Goal: Task Accomplishment & Management: Manage account settings

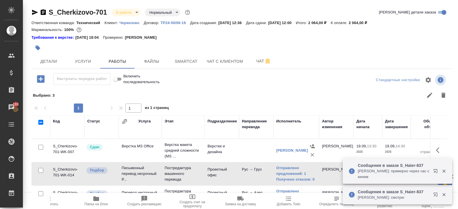
scroll to position [10, 0]
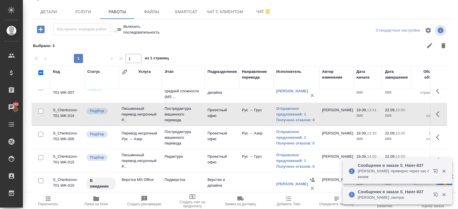
click at [46, 202] on span "Пересчитать" at bounding box center [48, 204] width 20 height 4
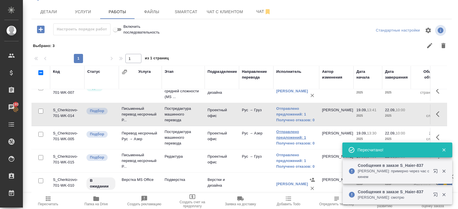
click at [281, 130] on link "Отправлено предложений: 1" at bounding box center [296, 134] width 40 height 11
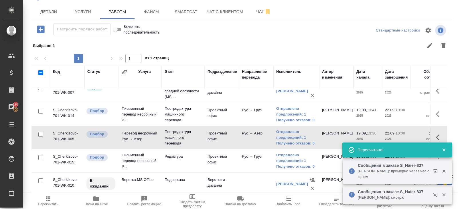
click at [50, 197] on icon "button" at bounding box center [48, 198] width 7 height 7
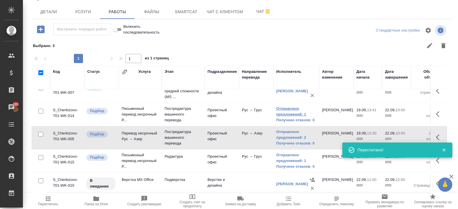
click at [295, 108] on link "Отправлено предложений: 1" at bounding box center [296, 111] width 40 height 11
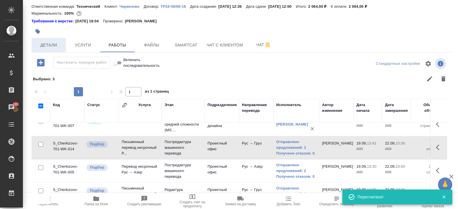
scroll to position [0, 0]
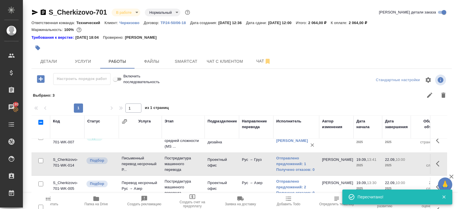
click at [44, 11] on icon "button" at bounding box center [43, 12] width 5 height 6
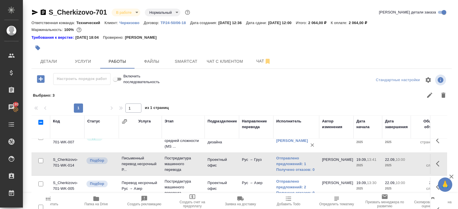
click at [52, 199] on span "Пересчитать" at bounding box center [47, 200] width 41 height 11
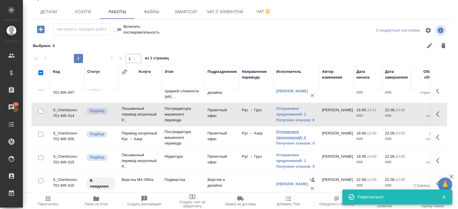
click at [289, 135] on link "Отправлено предложений: 2" at bounding box center [296, 134] width 40 height 11
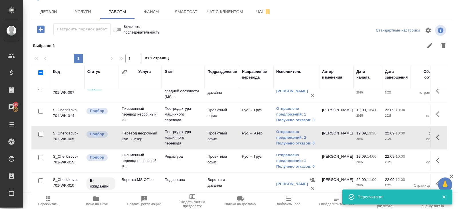
click at [50, 200] on icon "button" at bounding box center [48, 198] width 5 height 5
click at [181, 11] on span "Smartcat" at bounding box center [185, 11] width 27 height 7
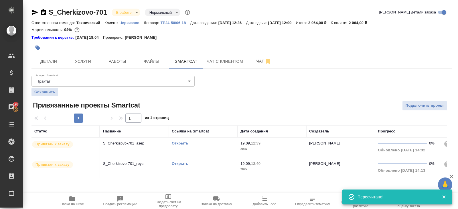
click at [179, 144] on link "Открыть" at bounding box center [180, 143] width 16 height 4
click at [125, 63] on span "Работы" at bounding box center [117, 61] width 27 height 7
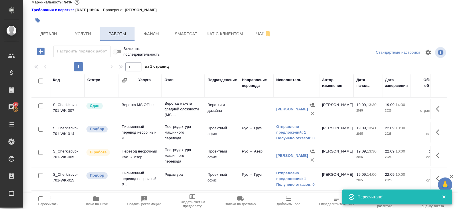
scroll to position [36, 0]
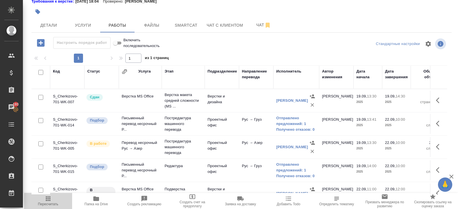
click at [49, 199] on icon "button" at bounding box center [48, 198] width 7 height 7
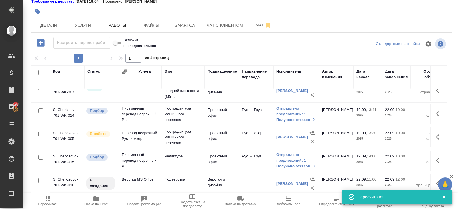
click at [46, 199] on icon "button" at bounding box center [48, 198] width 7 height 7
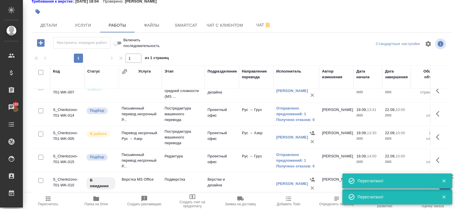
click at [51, 203] on span "Пересчитать" at bounding box center [48, 204] width 20 height 4
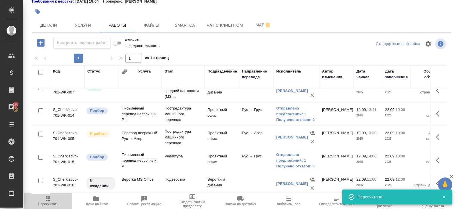
click at [49, 200] on icon "button" at bounding box center [48, 198] width 7 height 7
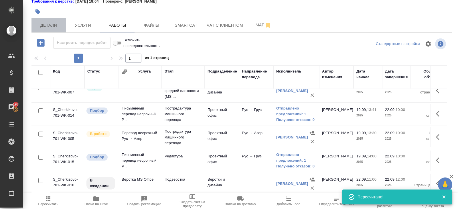
click at [40, 25] on span "Детали" at bounding box center [48, 25] width 27 height 7
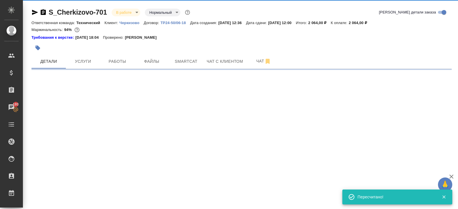
select select "RU"
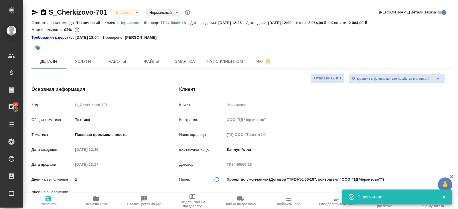
type textarea "x"
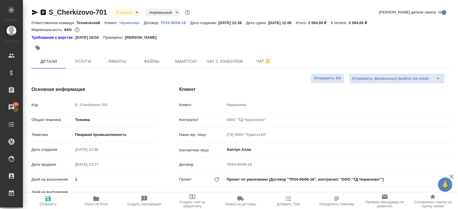
drag, startPoint x: 33, startPoint y: 12, endPoint x: 41, endPoint y: 2, distance: 12.4
click at [33, 12] on icon "button" at bounding box center [34, 12] width 7 height 7
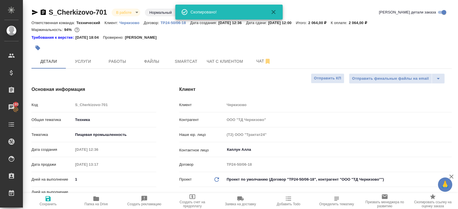
type textarea "x"
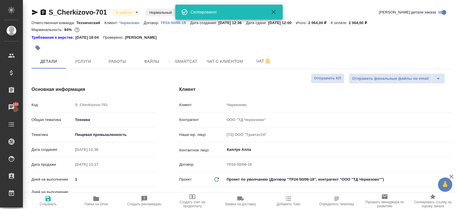
type textarea "x"
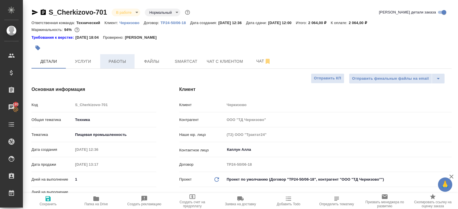
click at [114, 60] on span "Работы" at bounding box center [117, 61] width 27 height 7
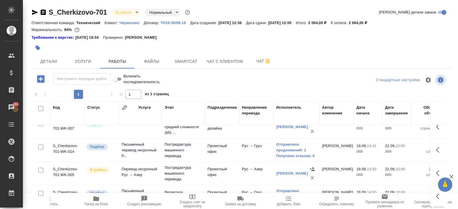
scroll to position [36, 0]
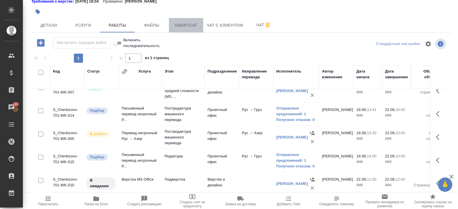
click at [188, 27] on span "Smartcat" at bounding box center [185, 25] width 27 height 7
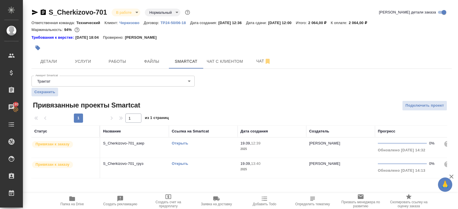
click at [179, 163] on link "Открыть" at bounding box center [180, 163] width 16 height 4
click at [122, 60] on span "Работы" at bounding box center [117, 61] width 27 height 7
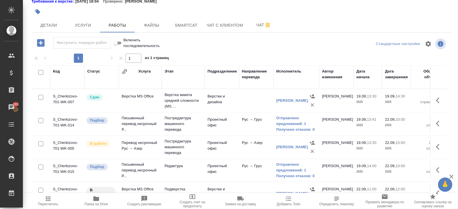
scroll to position [10, 0]
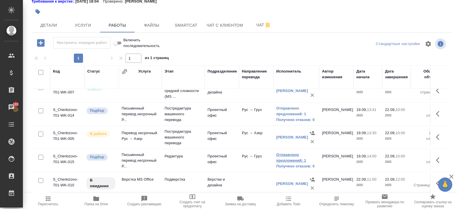
click at [282, 157] on link "Отправлено предложений: 1" at bounding box center [296, 157] width 40 height 11
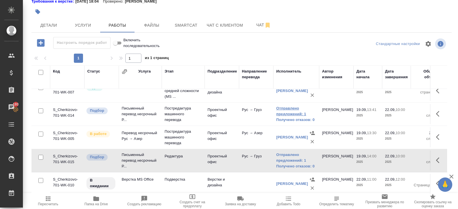
click at [291, 111] on link "Отправлено предложений: 1" at bounding box center [296, 110] width 40 height 11
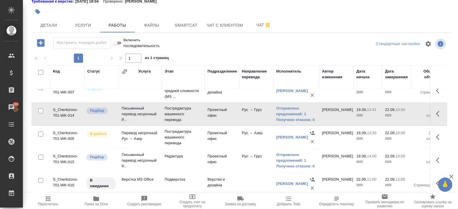
click at [49, 200] on icon "button" at bounding box center [48, 198] width 7 height 7
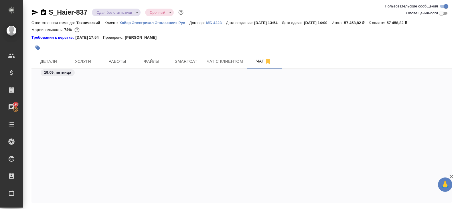
scroll to position [1171, 0]
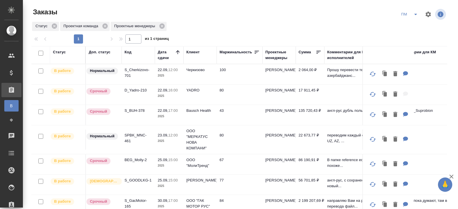
click at [415, 14] on icon "split button" at bounding box center [415, 14] width 3 height 1
click at [414, 25] on li "В работу!" at bounding box center [409, 25] width 29 height 9
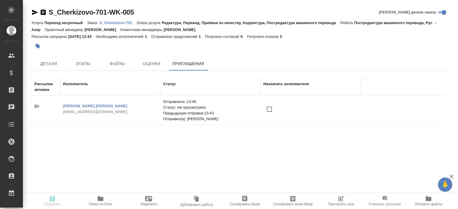
click at [336, 199] on span "Пригласить еще" at bounding box center [340, 200] width 41 height 11
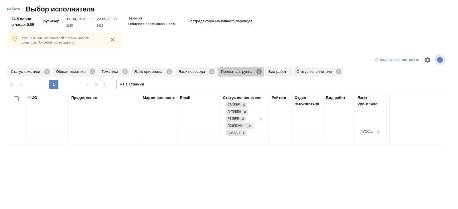
click at [262, 70] on icon at bounding box center [258, 71] width 5 height 5
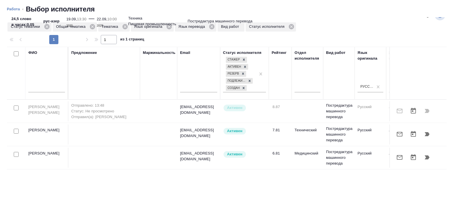
scroll to position [20, 0]
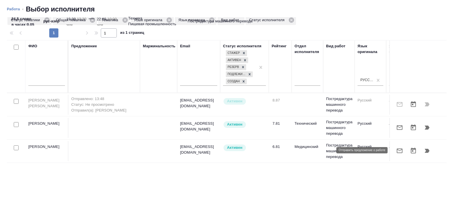
click at [399, 151] on icon "button" at bounding box center [399, 150] width 7 height 7
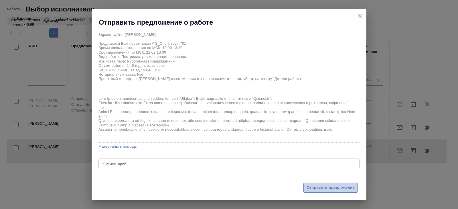
click at [321, 192] on button "Отправить предложение" at bounding box center [330, 187] width 54 height 10
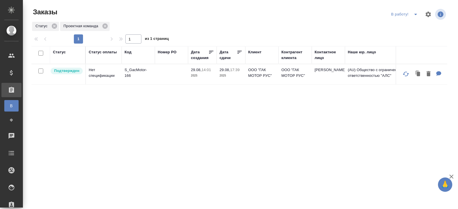
click at [412, 15] on span "split button" at bounding box center [415, 14] width 9 height 7
click at [412, 27] on li "ПМ" at bounding box center [405, 25] width 32 height 9
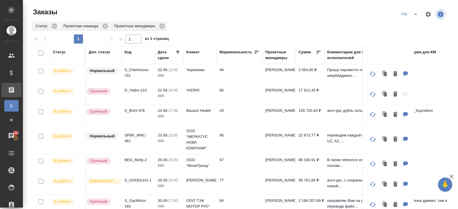
click at [411, 14] on button "split button" at bounding box center [415, 14] width 11 height 9
click at [411, 21] on li "В работу!" at bounding box center [409, 25] width 29 height 9
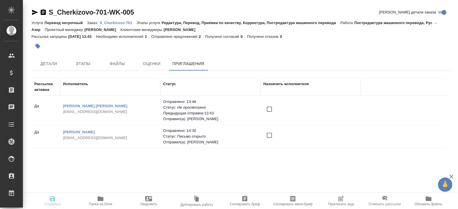
click at [269, 135] on input "checkbox" at bounding box center [269, 135] width 12 height 12
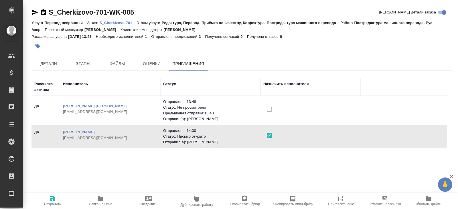
click at [50, 202] on span "Сохранить" at bounding box center [52, 204] width 17 height 4
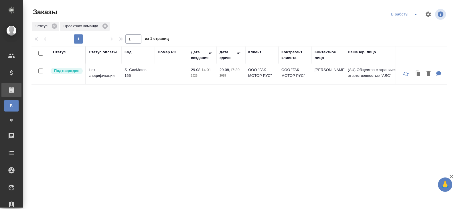
click at [417, 13] on icon "split button" at bounding box center [415, 14] width 7 height 7
click at [412, 25] on li "ПМ" at bounding box center [405, 25] width 32 height 9
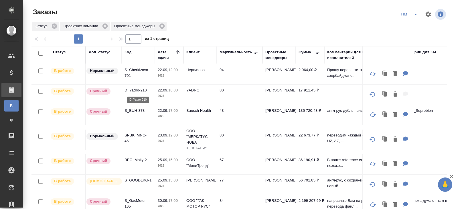
click at [137, 88] on p "D_Yadro-210" at bounding box center [138, 90] width 27 height 6
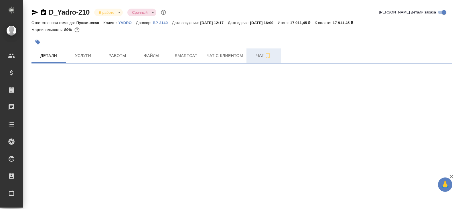
click at [261, 56] on span "Чат" at bounding box center [263, 55] width 27 height 7
select select "RU"
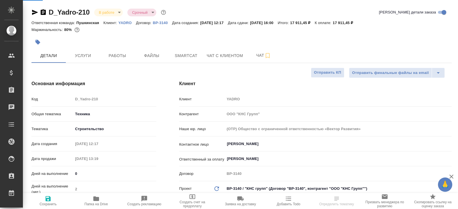
type textarea "x"
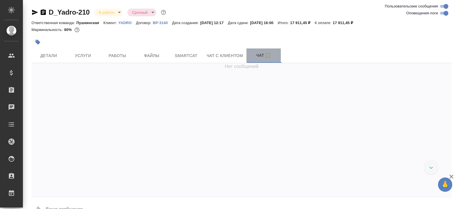
click at [259, 53] on span "Чат" at bounding box center [263, 55] width 27 height 7
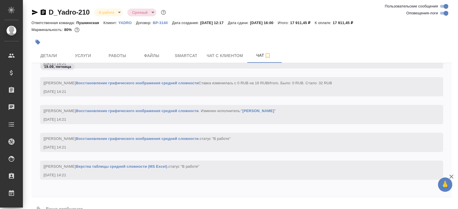
click at [444, 12] on input "Оповещения-логи" at bounding box center [446, 13] width 21 height 7
checkbox input "false"
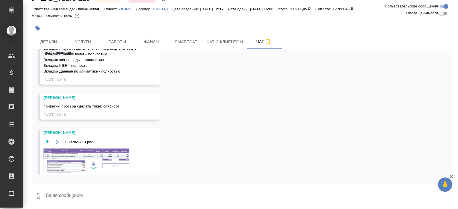
scroll to position [60, 0]
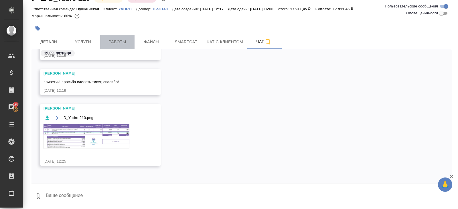
click at [121, 35] on button "Работы" at bounding box center [117, 42] width 34 height 14
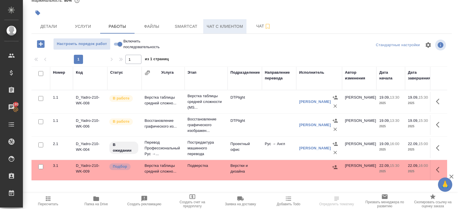
scroll to position [30, 0]
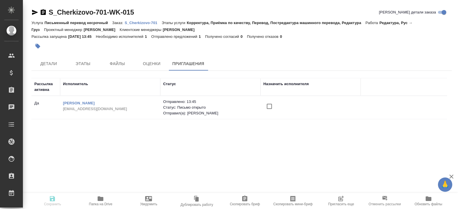
click at [269, 106] on input "checkbox" at bounding box center [269, 106] width 12 height 12
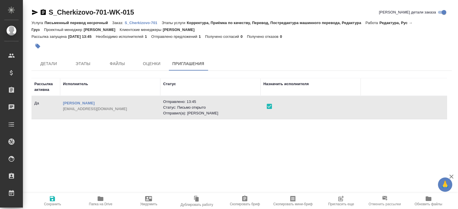
click at [52, 200] on icon "button" at bounding box center [52, 198] width 7 height 7
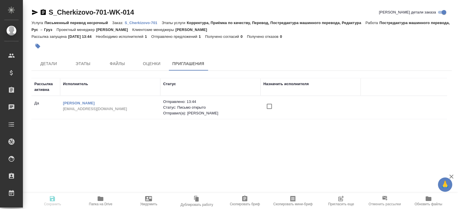
click at [271, 106] on input "checkbox" at bounding box center [269, 106] width 12 height 12
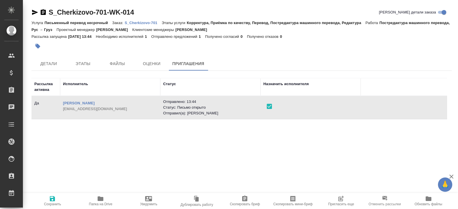
click at [56, 199] on span "Сохранить" at bounding box center [52, 200] width 41 height 11
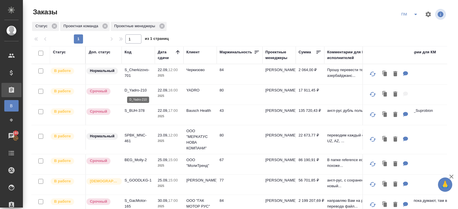
click at [134, 89] on p "D_Yadro-210" at bounding box center [138, 90] width 27 height 6
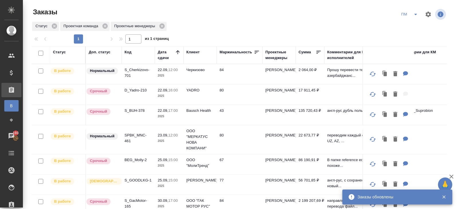
click at [411, 13] on button "split button" at bounding box center [415, 14] width 11 height 9
click at [411, 23] on li "В работу!" at bounding box center [409, 25] width 29 height 9
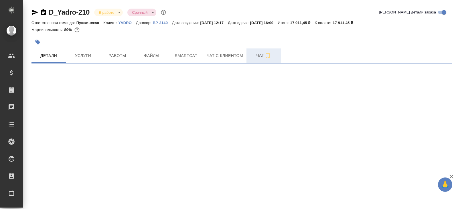
select select "RU"
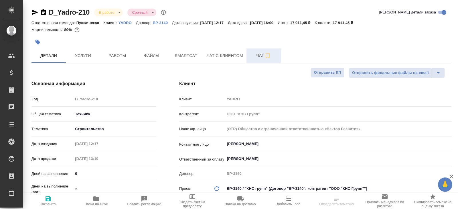
click at [259, 60] on button "Чат" at bounding box center [263, 55] width 34 height 14
type textarea "x"
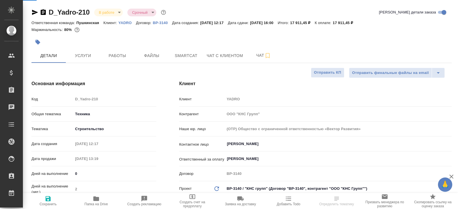
type textarea "x"
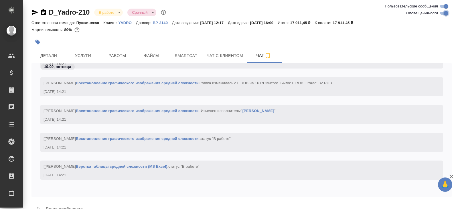
click at [441, 13] on input "Оповещения-логи" at bounding box center [446, 13] width 21 height 7
checkbox input "false"
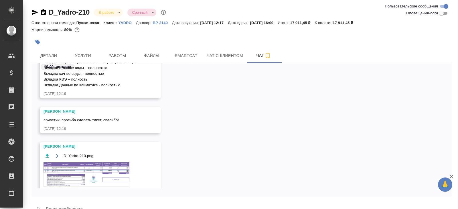
scroll to position [14, 0]
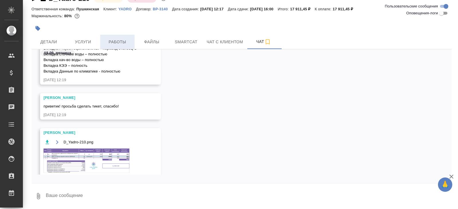
click at [118, 42] on span "Работы" at bounding box center [117, 41] width 27 height 7
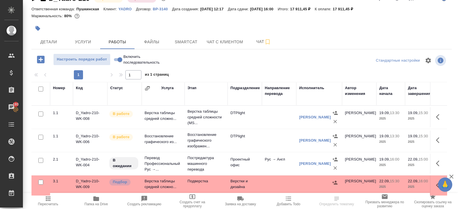
scroll to position [30, 0]
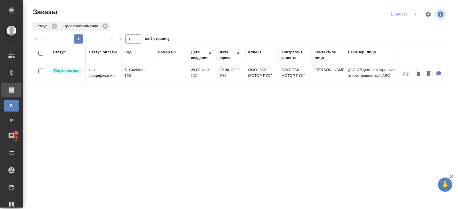
click at [414, 16] on icon "split button" at bounding box center [415, 14] width 7 height 7
click at [414, 22] on li "ПМ" at bounding box center [405, 25] width 32 height 9
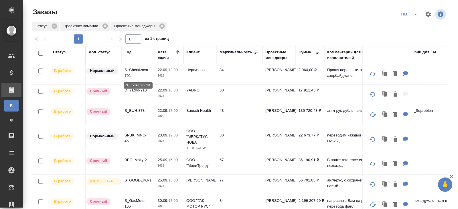
click at [132, 75] on p "S_Cherkizovo-701" at bounding box center [138, 72] width 27 height 11
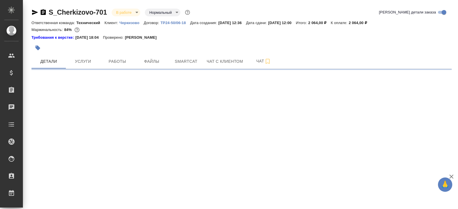
click at [120, 59] on span "Работы" at bounding box center [117, 61] width 27 height 7
select select "RU"
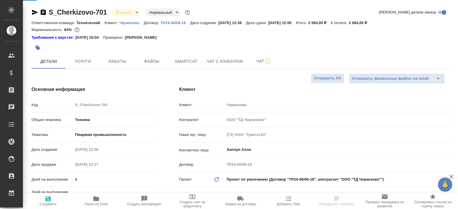
type textarea "x"
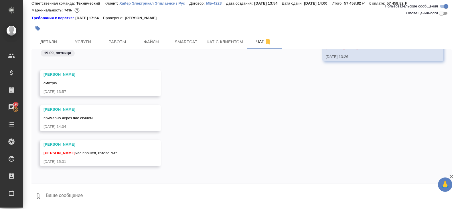
scroll to position [1206, 0]
click at [215, 132] on div "Арсеньева Вера примерно через час скинем 19.09.25, 14:04" at bounding box center [241, 121] width 420 height 35
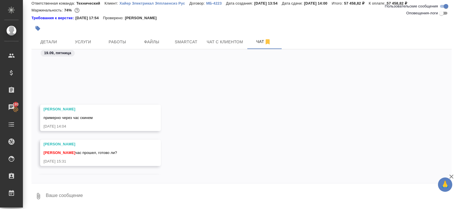
scroll to position [1264, 0]
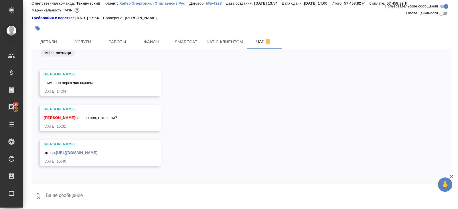
click at [83, 150] on link "https://drive.awatera.com/apps/files/files/10416662?dir=/Shares/%D0%A5%D0%B0%D0…" at bounding box center [77, 152] width 42 height 4
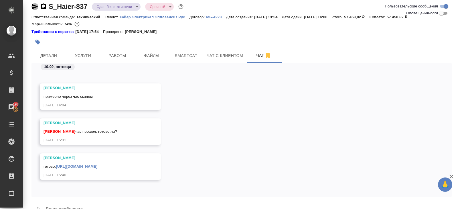
click at [35, 8] on icon "button" at bounding box center [34, 6] width 7 height 7
copy div
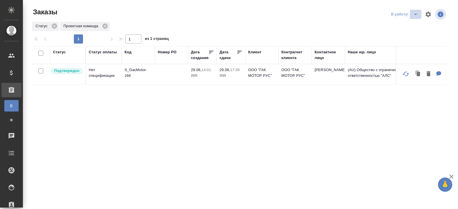
click at [415, 16] on icon "split button" at bounding box center [415, 14] width 7 height 7
click at [397, 29] on li "ПМ" at bounding box center [405, 25] width 32 height 9
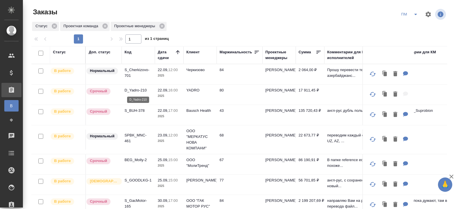
click at [133, 90] on p "D_Yadro-210" at bounding box center [138, 90] width 27 height 6
click at [414, 18] on button "split button" at bounding box center [415, 14] width 11 height 9
click at [414, 24] on li "В работу!" at bounding box center [409, 25] width 29 height 9
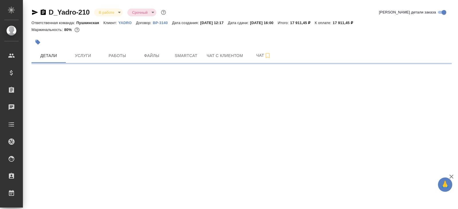
select select "RU"
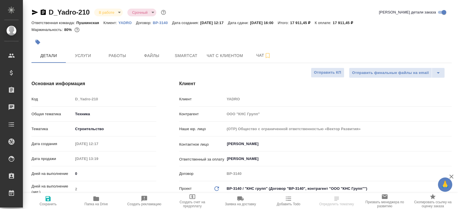
type textarea "x"
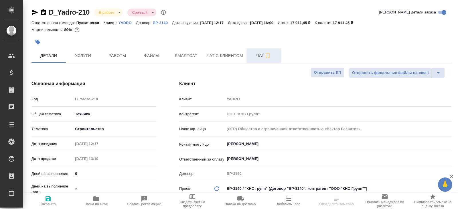
type textarea "x"
click at [256, 57] on span "Чат" at bounding box center [263, 55] width 27 height 7
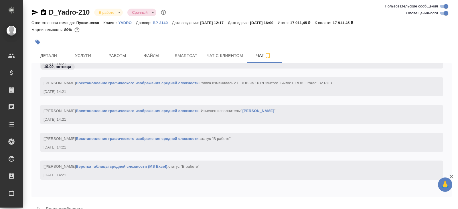
click at [447, 12] on input "Оповещения-логи" at bounding box center [446, 13] width 21 height 7
checkbox input "false"
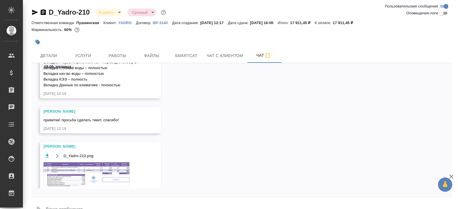
scroll to position [14, 0]
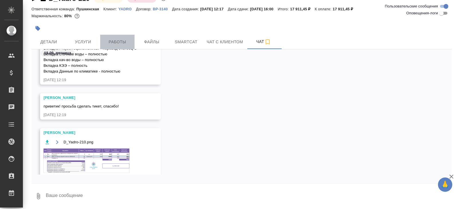
click at [117, 44] on span "Работы" at bounding box center [117, 41] width 27 height 7
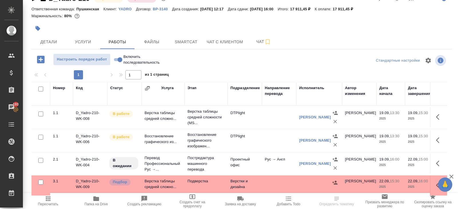
scroll to position [30, 0]
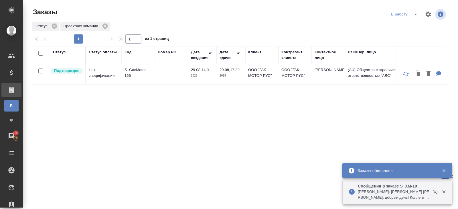
click at [434, 191] on icon "button" at bounding box center [436, 192] width 7 height 7
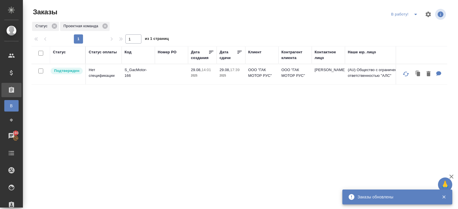
click at [412, 12] on icon "split button" at bounding box center [415, 14] width 7 height 7
click at [412, 27] on li "ПМ" at bounding box center [405, 25] width 32 height 9
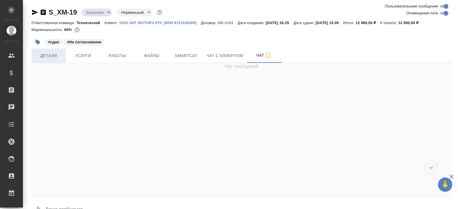
click at [59, 56] on span "Детали" at bounding box center [48, 55] width 27 height 7
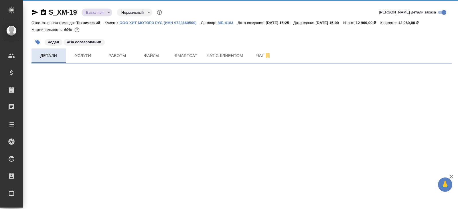
select select "RU"
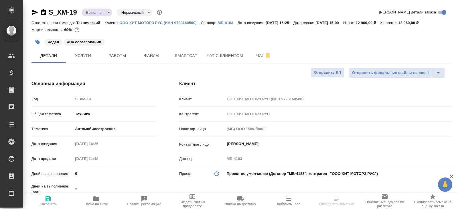
type textarea "x"
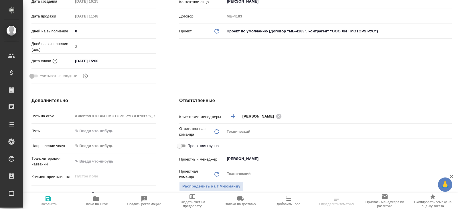
scroll to position [51, 0]
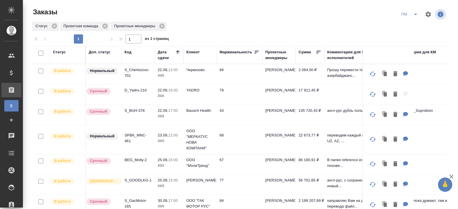
click at [140, 90] on p "D_Yadro-210" at bounding box center [138, 90] width 27 height 6
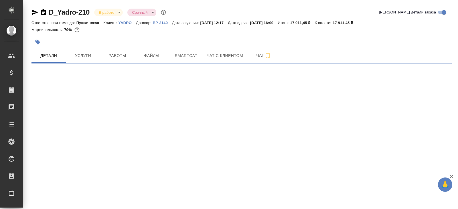
select select "RU"
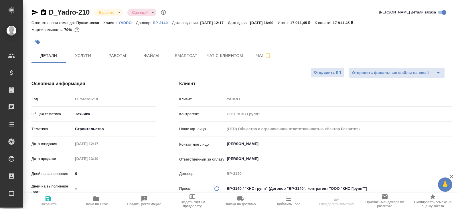
type textarea "x"
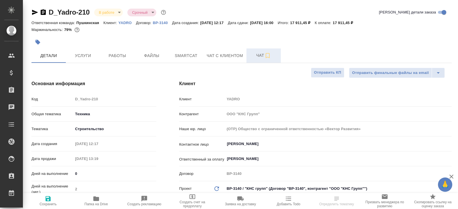
type textarea "x"
click at [258, 57] on span "Чат" at bounding box center [263, 55] width 27 height 7
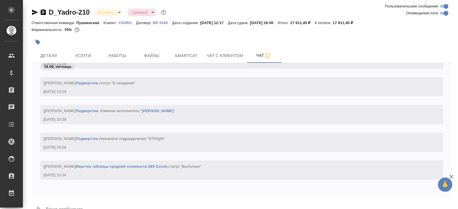
scroll to position [14, 0]
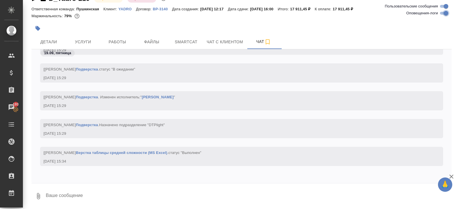
click at [443, 14] on input "Оповещения-логи" at bounding box center [446, 13] width 21 height 7
checkbox input "false"
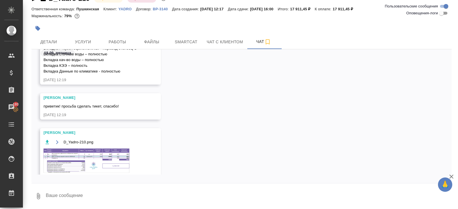
scroll to position [60, 0]
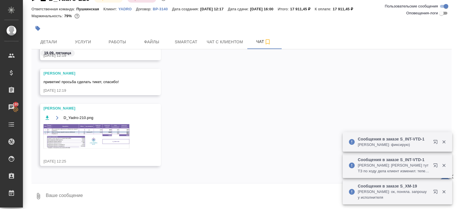
click at [436, 166] on icon "button" at bounding box center [436, 166] width 7 height 7
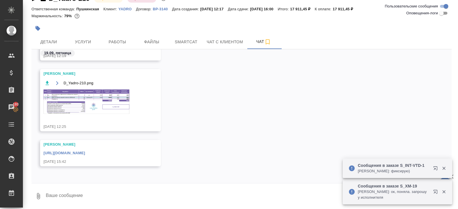
scroll to position [95, 0]
click at [85, 150] on link "https://drive.awatera.com/apps/files/files/10412043?dir=/Shares/YADRO/Orders/D_…" at bounding box center [65, 152] width 42 height 4
click at [110, 49] on div "D_Yadro-210 В работе inProgress Срочный urgent Ответственная команда: Пушкинска…" at bounding box center [241, 97] width 427 height 223
click at [115, 40] on span "Работы" at bounding box center [117, 41] width 27 height 7
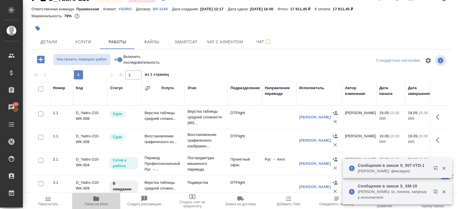
click at [95, 202] on icon "button" at bounding box center [96, 198] width 7 height 7
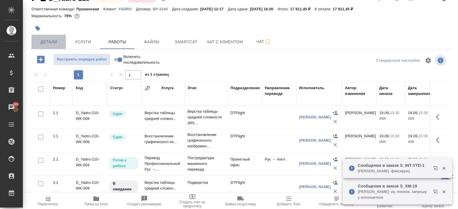
click at [51, 44] on span "Детали" at bounding box center [48, 41] width 27 height 7
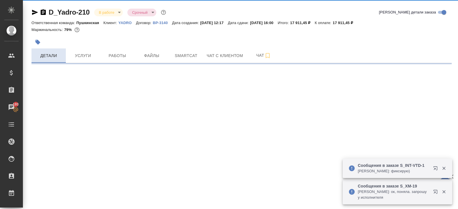
select select "RU"
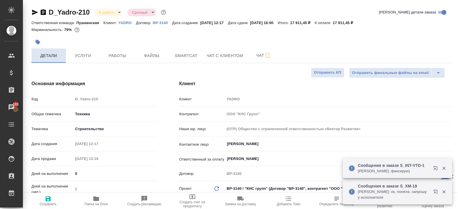
type textarea "x"
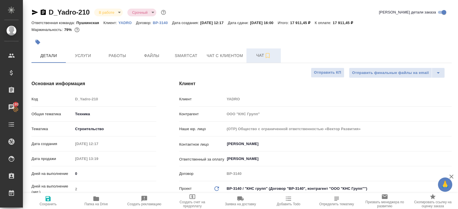
click at [259, 56] on span "Чат" at bounding box center [263, 55] width 27 height 7
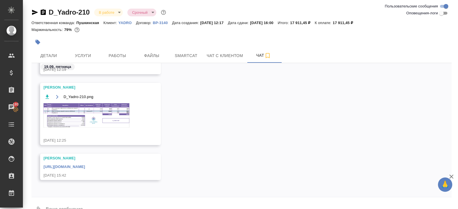
scroll to position [14, 0]
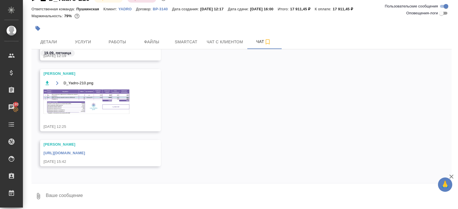
click at [84, 194] on textarea at bounding box center [248, 195] width 406 height 19
type textarea "и ворд и ексель беруЮ?"
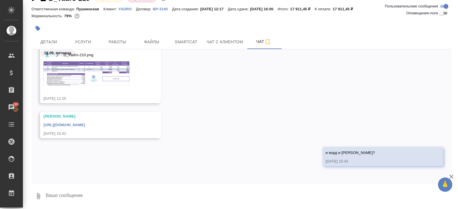
type textarea """
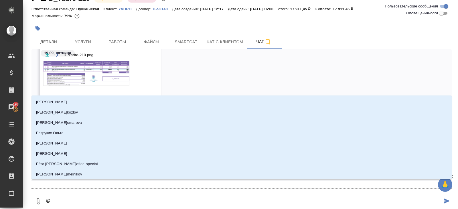
type textarea "@м"
type input "м"
type textarea "@ма"
type input "ма"
type textarea "@мал"
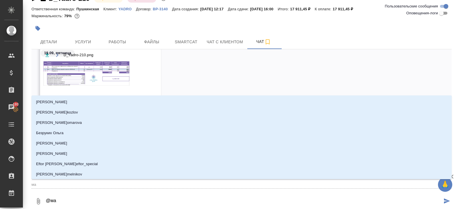
type input "мал"
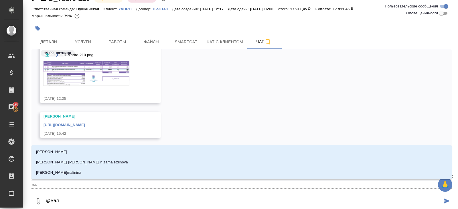
type textarea "@мало"
type input "мало"
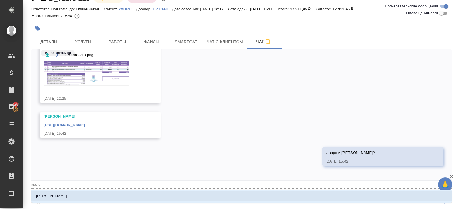
click at [77, 196] on li "[PERSON_NAME]" at bounding box center [241, 196] width 420 height 10
type textarea "@Малофеева Екатерина"
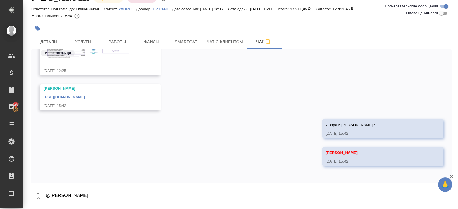
scroll to position [185, 0]
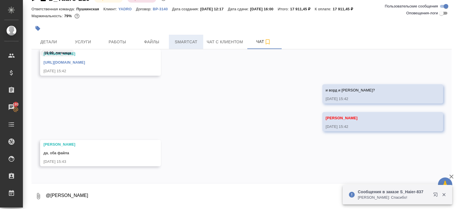
click at [191, 37] on button "Smartcat" at bounding box center [186, 42] width 34 height 14
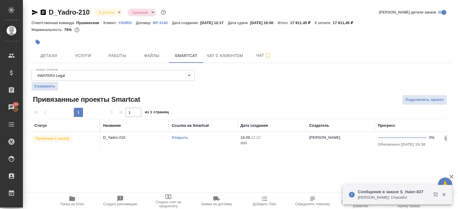
click at [179, 136] on link "Открыть" at bounding box center [180, 137] width 16 height 4
click at [111, 60] on button "Работы" at bounding box center [117, 55] width 34 height 14
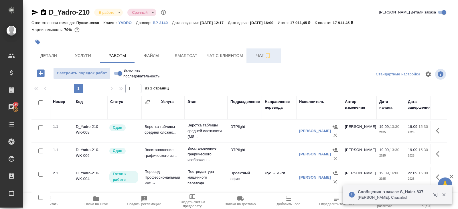
scroll to position [30, 0]
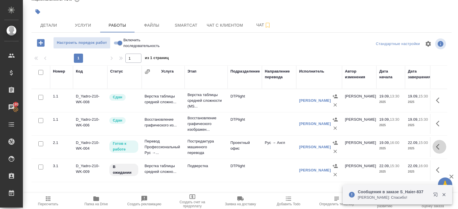
click at [437, 147] on icon "button" at bounding box center [437, 147] width 3 height 6
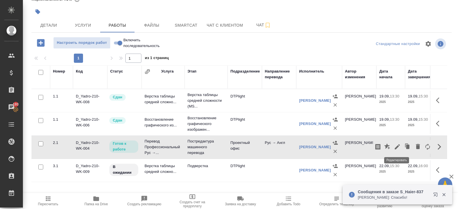
click at [397, 146] on icon "button" at bounding box center [397, 146] width 5 height 5
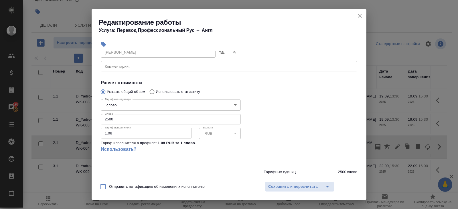
scroll to position [97, 0]
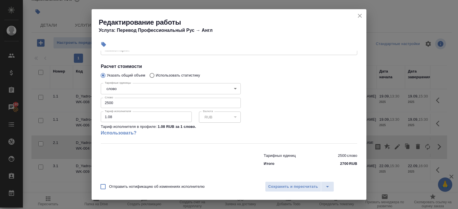
drag, startPoint x: 117, startPoint y: 101, endPoint x: 48, endPoint y: 101, distance: 68.7
click at [48, 101] on div "Редактирование работы Услуга: Перевод Профессиональный Рус → Англ Параметры Фай…" at bounding box center [229, 104] width 458 height 209
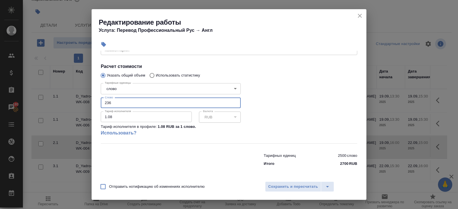
type input "2362"
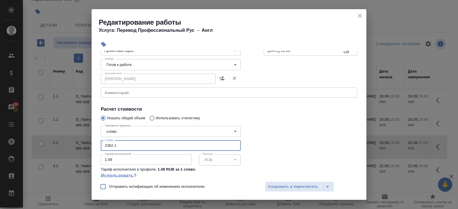
scroll to position [32, 0]
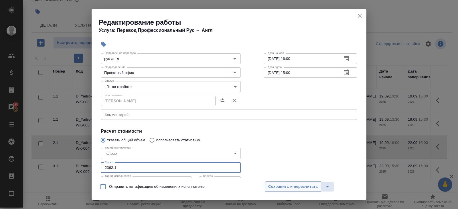
type input "2362.1"
click at [273, 187] on span "Сохранить и пересчитать" at bounding box center [293, 186] width 50 height 7
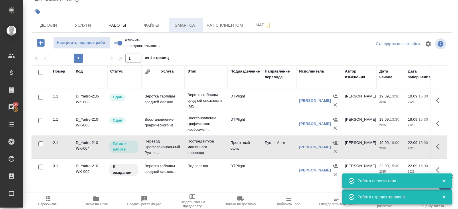
click at [183, 28] on span "Smartcat" at bounding box center [185, 25] width 27 height 7
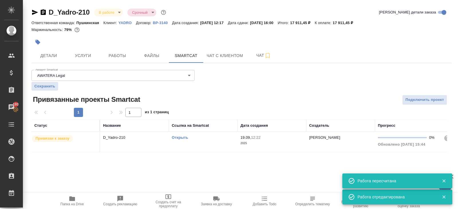
click at [202, 141] on td "Открыть" at bounding box center [203, 142] width 69 height 20
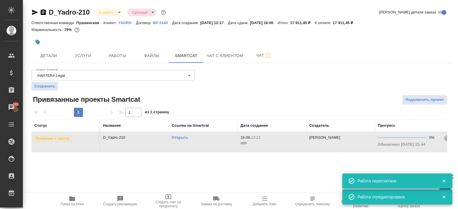
click at [202, 141] on td "Открыть" at bounding box center [203, 142] width 69 height 20
click at [116, 50] on button "Работы" at bounding box center [117, 55] width 34 height 14
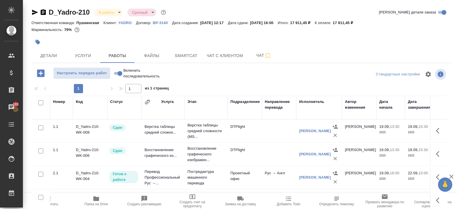
scroll to position [30, 0]
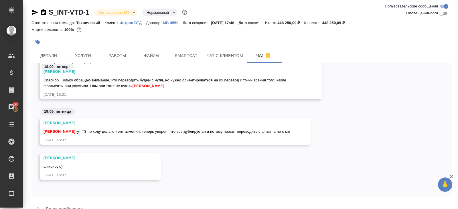
scroll to position [14, 0]
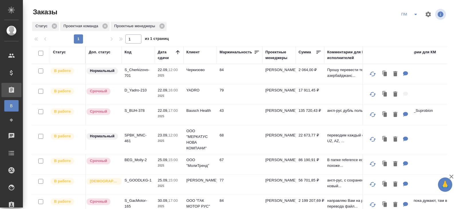
click at [417, 15] on icon "split button" at bounding box center [415, 14] width 7 height 7
click at [415, 21] on li "В работу!" at bounding box center [409, 25] width 29 height 9
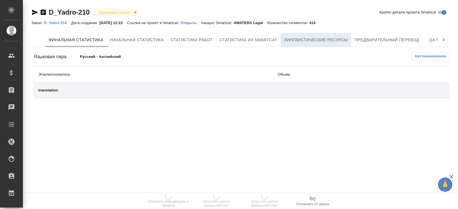
click at [326, 33] on button "Лингвистические ресурсы" at bounding box center [316, 40] width 71 height 14
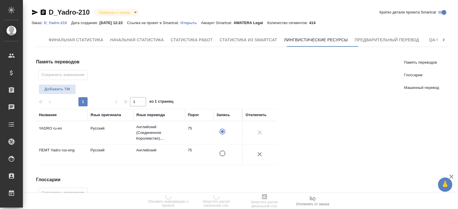
scroll to position [175, 0]
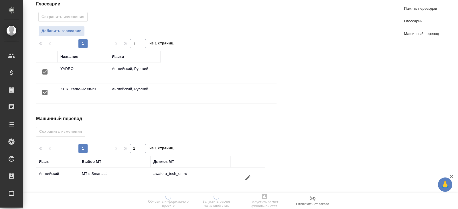
click at [250, 171] on button "button" at bounding box center [248, 178] width 14 height 14
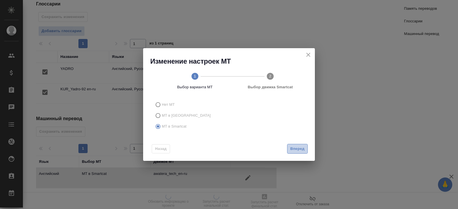
click at [299, 147] on span "Вперед" at bounding box center [297, 148] width 14 height 7
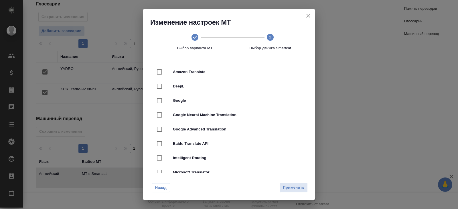
click at [186, 82] on div "DeepL" at bounding box center [228, 86] width 153 height 14
checkbox input "true"
checkbox input "false"
click at [286, 187] on span "Применить" at bounding box center [294, 187] width 22 height 7
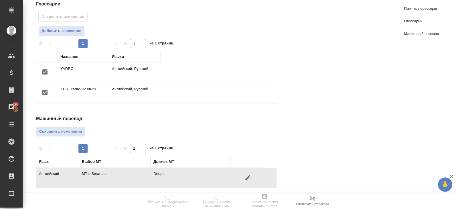
click at [66, 134] on div "Машинный перевод Сохранить изменения 1 1 из 1 страниц Язык Выбор МТ Движок МТ А…" at bounding box center [158, 151] width 245 height 73
click at [66, 131] on span "Сохранить изменения" at bounding box center [60, 131] width 43 height 7
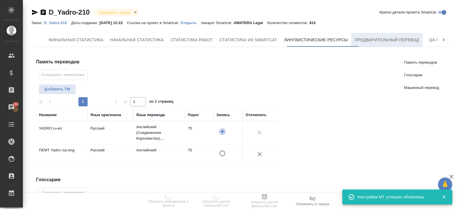
click at [383, 43] on span "Предварительный перевод" at bounding box center [387, 39] width 64 height 7
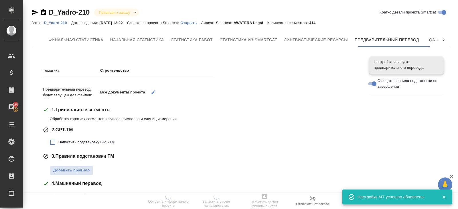
click at [78, 119] on p "Обработка коротких сегментов из чисел, символов и единиц измерения" at bounding box center [205, 119] width 311 height 6
click at [78, 135] on div "2 . GPT-ТМ Запустить подстановку GPT-TM" at bounding box center [202, 137] width 318 height 22
click at [78, 140] on span "Запустить подстановку GPT-TM" at bounding box center [87, 142] width 56 height 6
click at [59, 140] on input "Запустить подстановку GPT-TM" at bounding box center [53, 142] width 12 height 12
checkbox input "true"
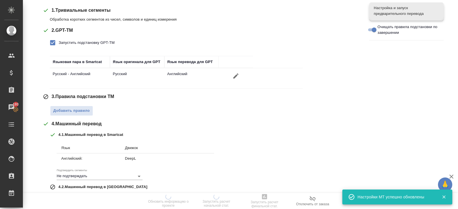
scroll to position [105, 0]
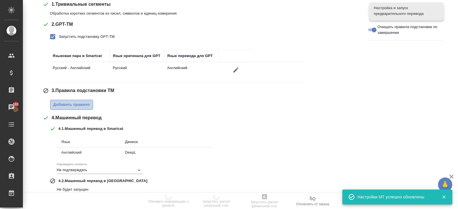
click at [74, 107] on button "Добавить правило" at bounding box center [71, 105] width 43 height 10
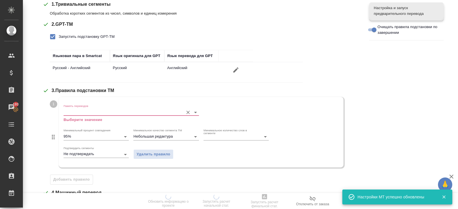
click at [74, 112] on input "Память переводов" at bounding box center [122, 111] width 117 height 7
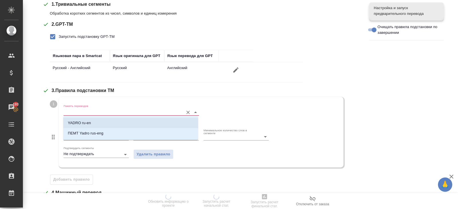
click at [75, 123] on p "YADRO ru-en" at bounding box center [79, 123] width 23 height 6
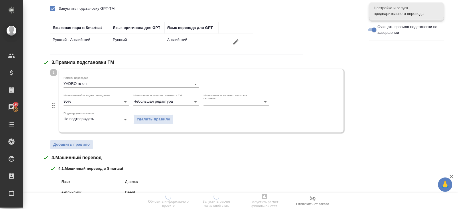
scroll to position [136, 0]
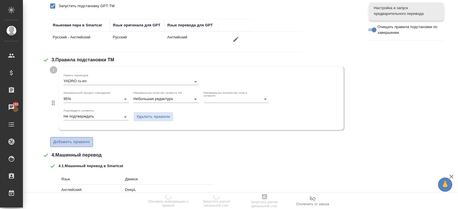
click at [76, 139] on span "Добавить правило" at bounding box center [71, 142] width 37 height 7
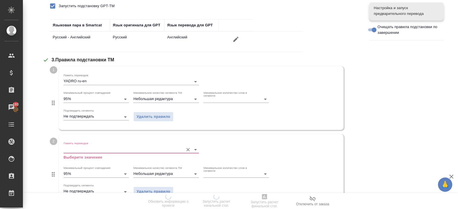
click at [76, 148] on input "Память переводов" at bounding box center [122, 149] width 117 height 7
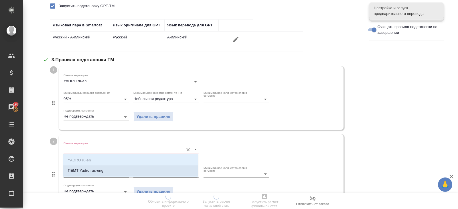
click at [78, 166] on li "ПЕМТ Yadro rus-eng" at bounding box center [130, 170] width 135 height 10
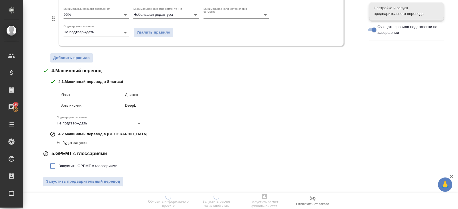
click at [74, 163] on span "Запустить GPEMT с глоссариями" at bounding box center [88, 166] width 59 height 6
click at [59, 162] on input "Запустить GPEMT с глоссариями" at bounding box center [53, 166] width 12 height 12
checkbox input "true"
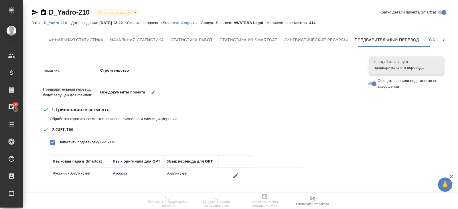
scroll to position [327, 0]
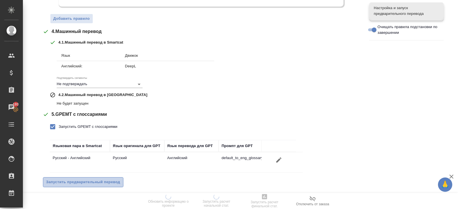
click at [81, 179] on span "Запустить предварительный перевод" at bounding box center [83, 182] width 74 height 7
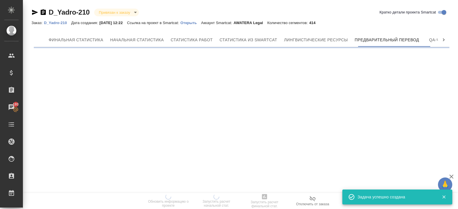
scroll to position [0, 0]
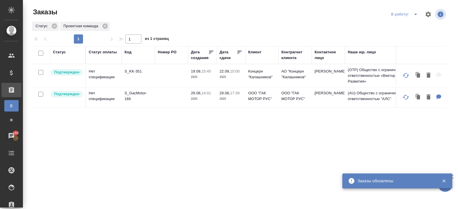
click at [130, 72] on p "S_KK-351" at bounding box center [138, 71] width 27 height 6
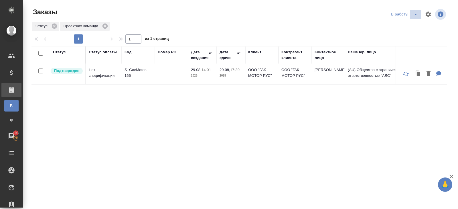
click at [420, 13] on button "split button" at bounding box center [415, 14] width 11 height 9
click at [409, 25] on li "ПМ" at bounding box center [405, 25] width 32 height 9
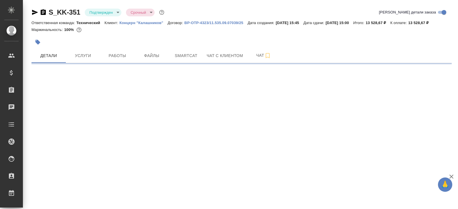
select select "RU"
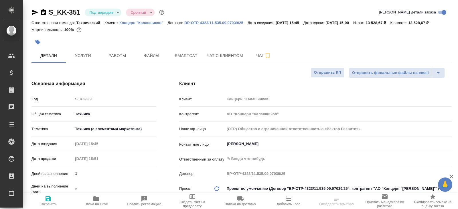
type textarea "x"
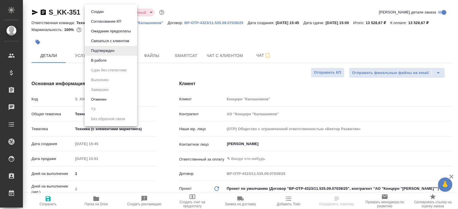
click at [107, 12] on body "🙏 .cls-1 fill:#fff; AWATERA Belyakova Yulia Клиенты Спецификации Заказы Чаты To…" at bounding box center [229, 104] width 458 height 209
type textarea "x"
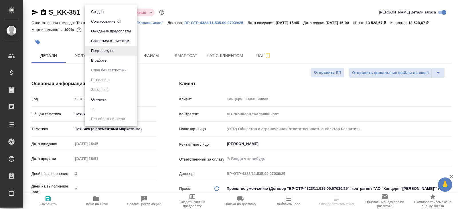
type textarea "x"
click at [106, 62] on button "В работе" at bounding box center [98, 60] width 19 height 6
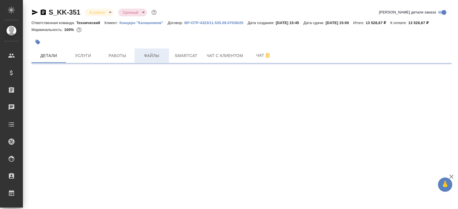
select select "RU"
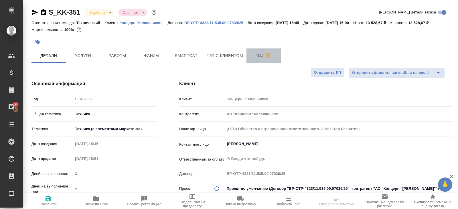
click at [253, 63] on button "Чат" at bounding box center [263, 55] width 34 height 14
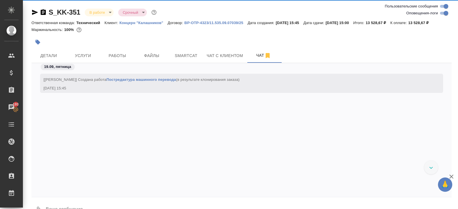
scroll to position [108, 0]
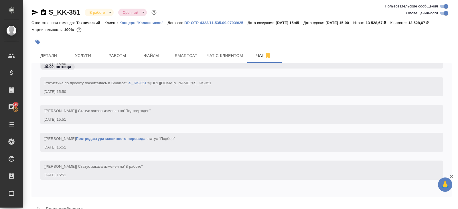
click at [443, 12] on input "Оповещения-логи" at bounding box center [446, 13] width 21 height 7
checkbox input "false"
click at [186, 56] on button "Smartcat" at bounding box center [186, 55] width 34 height 14
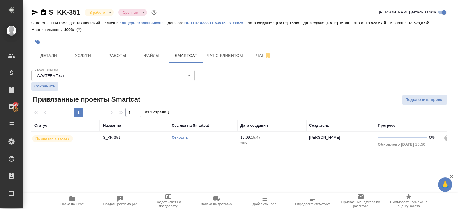
click at [208, 149] on td "Открыть" at bounding box center [203, 142] width 69 height 20
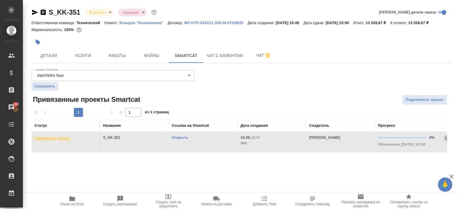
click at [208, 149] on td "Открыть" at bounding box center [203, 142] width 69 height 20
click at [101, 63] on button "Работы" at bounding box center [117, 55] width 34 height 14
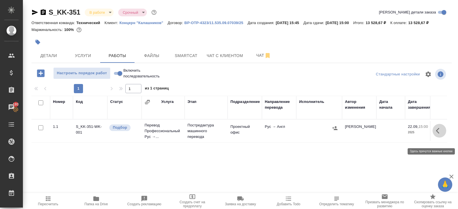
click at [435, 137] on button "button" at bounding box center [440, 131] width 14 height 14
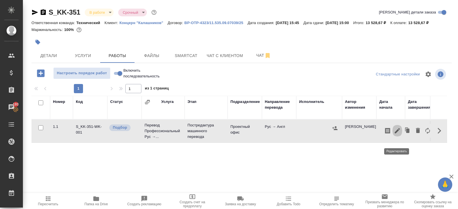
click at [398, 134] on icon "button" at bounding box center [397, 130] width 7 height 7
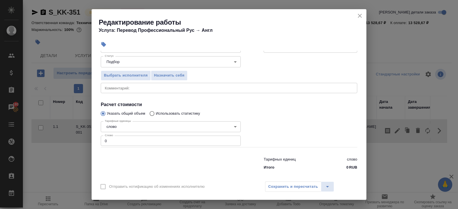
scroll to position [68, 0]
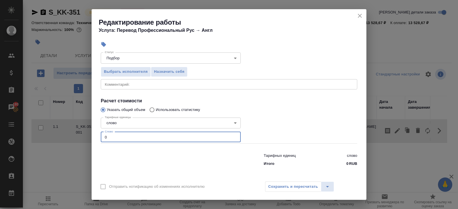
drag, startPoint x: 123, startPoint y: 134, endPoint x: 58, endPoint y: 134, distance: 65.3
click at [58, 134] on div "Редактирование работы Услуга: Перевод Профессиональный Рус → Англ Параметры Фай…" at bounding box center [229, 104] width 458 height 209
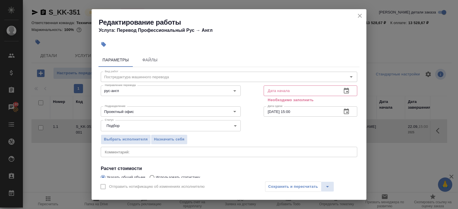
type input "2320"
click at [344, 92] on icon "button" at bounding box center [346, 91] width 5 height 6
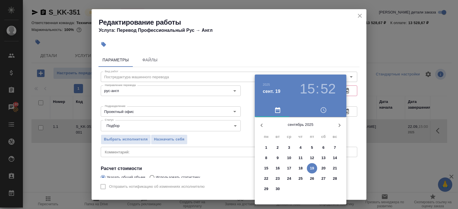
click at [309, 169] on span "19" at bounding box center [312, 168] width 10 height 6
type input "19.09.2025 15:52"
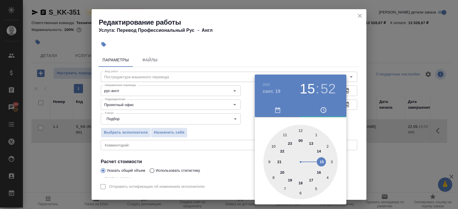
click at [356, 126] on div at bounding box center [229, 104] width 458 height 209
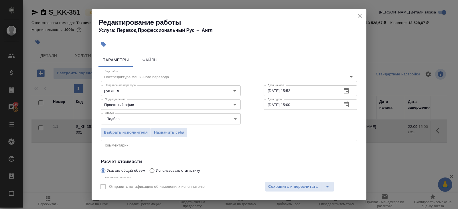
click at [347, 105] on icon "button" at bounding box center [346, 104] width 5 height 6
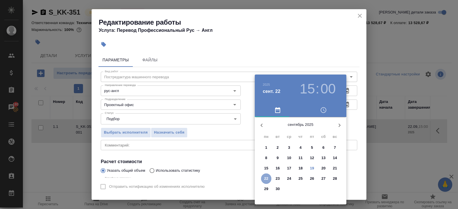
click at [265, 177] on p "22" at bounding box center [266, 178] width 4 height 6
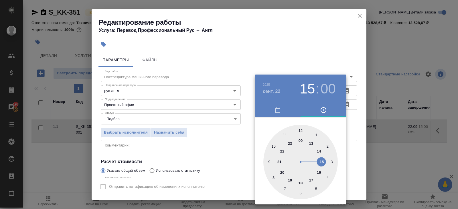
type input "22.09.2025 10:00"
click at [271, 144] on div at bounding box center [300, 162] width 74 height 74
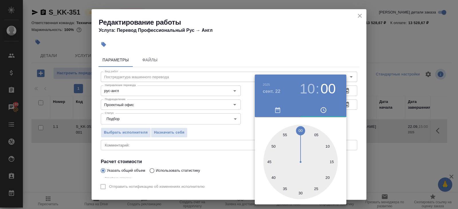
click at [226, 144] on div at bounding box center [229, 104] width 458 height 209
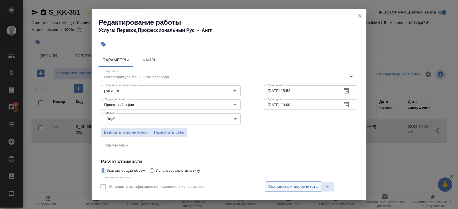
click at [267, 187] on button "Сохранить и пересчитать" at bounding box center [293, 186] width 56 height 10
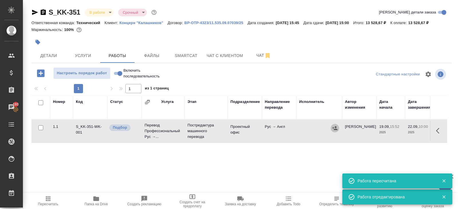
click at [332, 131] on icon "button" at bounding box center [335, 128] width 6 height 6
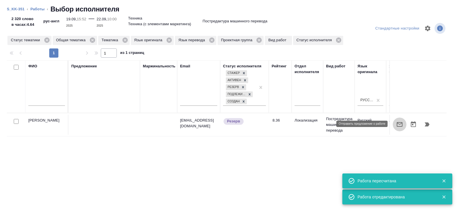
click at [400, 125] on icon "button" at bounding box center [399, 124] width 7 height 7
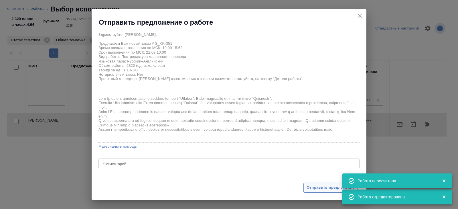
click at [317, 188] on span "Отправить предложение" at bounding box center [331, 187] width 48 height 7
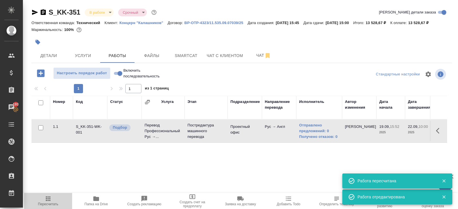
click at [41, 197] on span "Пересчитать" at bounding box center [47, 200] width 41 height 11
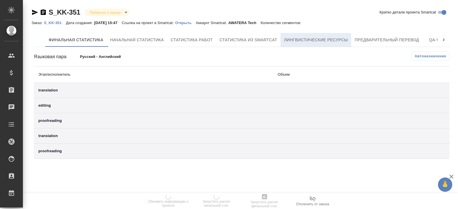
click at [324, 46] on button "Лингвистические ресурсы" at bounding box center [316, 40] width 71 height 14
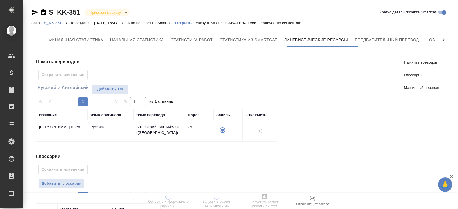
scroll to position [112, 0]
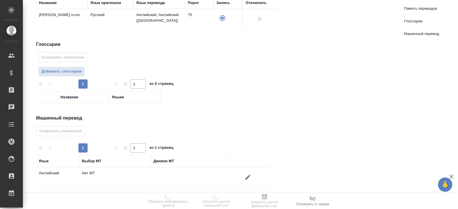
click at [249, 170] on button "button" at bounding box center [248, 177] width 14 height 14
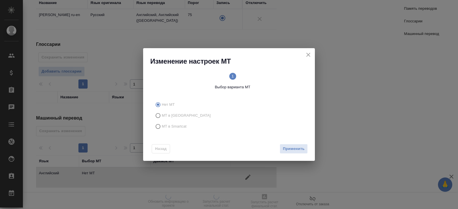
click at [171, 129] on span "МТ в Smartcat" at bounding box center [174, 126] width 25 height 6
click at [162, 129] on input "МТ в Smartcat" at bounding box center [157, 126] width 9 height 11
radio input "true"
click at [297, 147] on span "Вперед" at bounding box center [297, 148] width 14 height 7
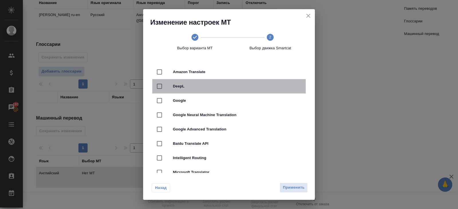
click at [168, 79] on div "DeepL" at bounding box center [228, 86] width 153 height 14
checkbox input "true"
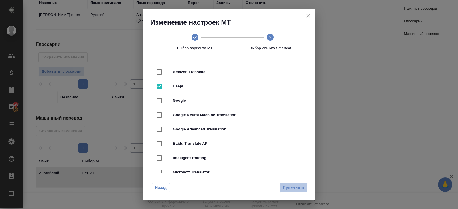
click at [286, 185] on span "Применить" at bounding box center [294, 187] width 22 height 7
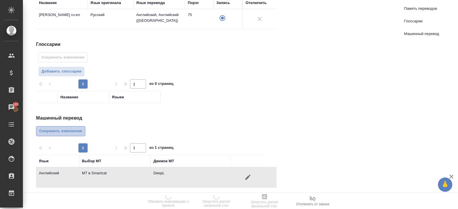
click at [66, 131] on span "Сохранить изменения" at bounding box center [60, 131] width 43 height 7
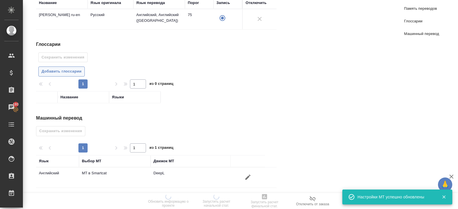
click at [67, 71] on span "Добавить глоссарии" at bounding box center [62, 71] width 40 height 7
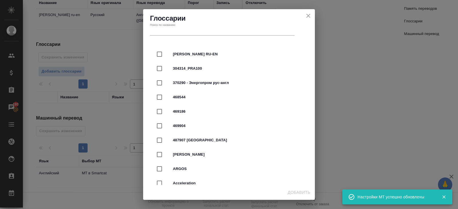
click at [190, 58] on div "Калашников RU-EN" at bounding box center [228, 54] width 153 height 14
checkbox input "true"
click at [288, 190] on span "Добавить" at bounding box center [299, 192] width 23 height 7
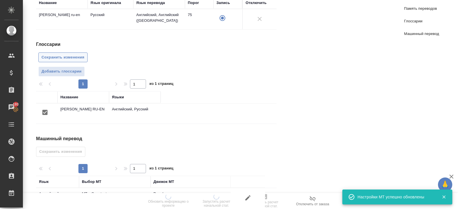
click at [68, 52] on button "Сохранить изменения" at bounding box center [62, 57] width 49 height 10
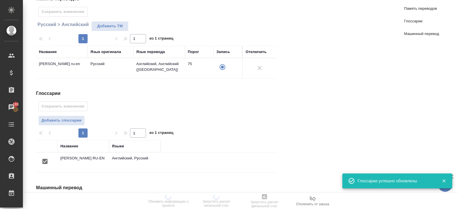
scroll to position [0, 0]
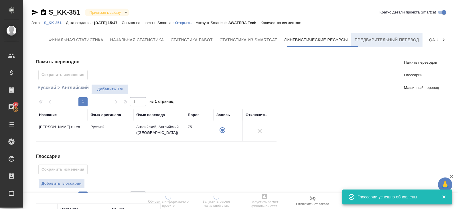
click at [376, 41] on span "Предварительный перевод" at bounding box center [387, 39] width 64 height 7
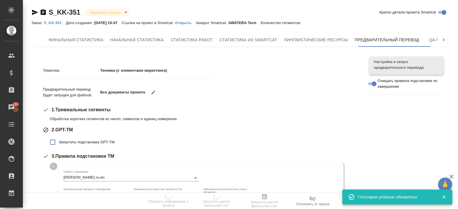
click at [72, 145] on label "Запустить подстановку GPT-TM" at bounding box center [81, 142] width 68 height 12
click at [59, 145] on input "Запустить подстановку GPT-TM" at bounding box center [53, 142] width 12 height 12
checkbox input "true"
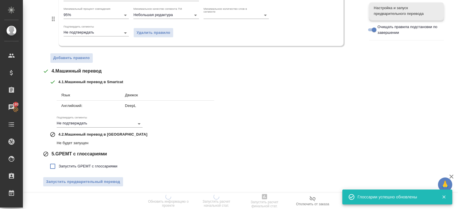
click at [75, 168] on label "Запустить GPEMT с глоссариями" at bounding box center [82, 166] width 71 height 12
click at [59, 168] on input "Запустить GPEMT с глоссариями" at bounding box center [53, 166] width 12 height 12
checkbox input "true"
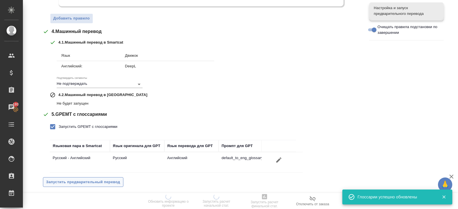
click at [78, 179] on span "Запустить предварительный перевод" at bounding box center [83, 182] width 74 height 7
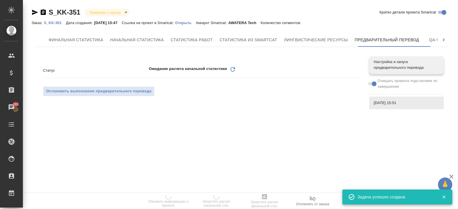
click at [196, 23] on p "Открыть" at bounding box center [185, 23] width 21 height 4
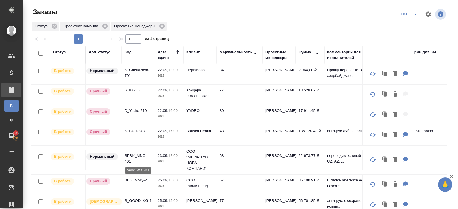
click at [130, 157] on p "SPBK_MNC-461" at bounding box center [138, 158] width 27 height 11
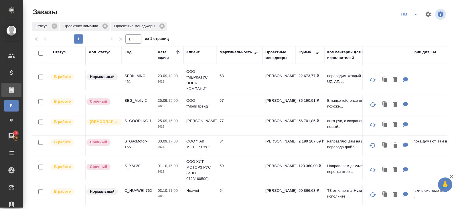
scroll to position [47, 0]
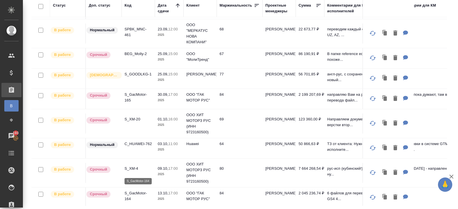
click at [135, 190] on p "S_GacMotor-164" at bounding box center [138, 195] width 27 height 11
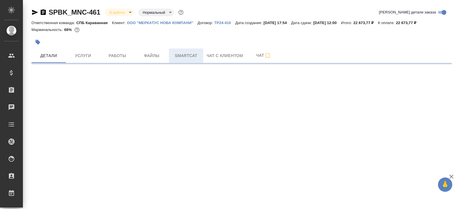
select select "RU"
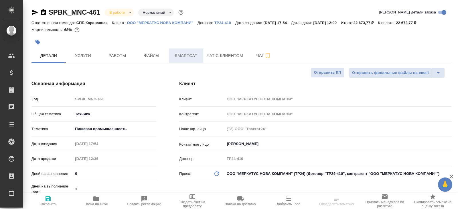
type textarea "x"
click at [188, 58] on span "Smartcat" at bounding box center [185, 55] width 27 height 7
type textarea "x"
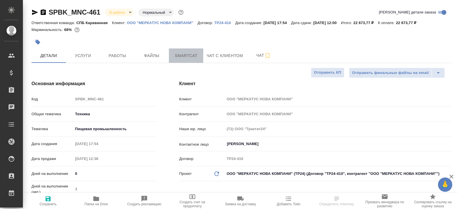
type textarea "x"
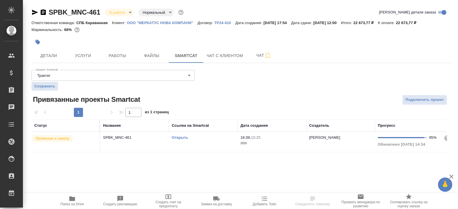
click at [180, 136] on link "Открыть" at bounding box center [180, 137] width 16 height 4
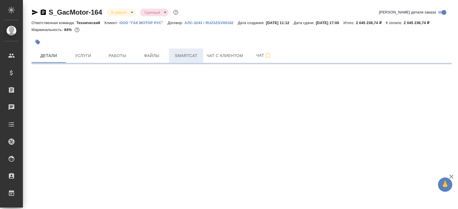
select select "RU"
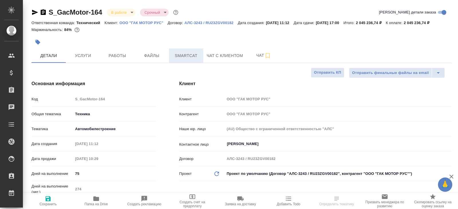
click at [181, 59] on span "Smartcat" at bounding box center [185, 55] width 27 height 7
type textarea "x"
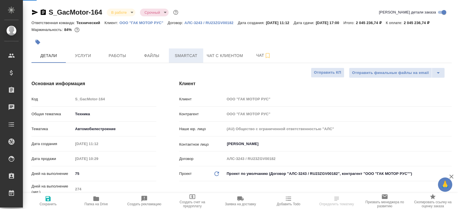
type textarea "x"
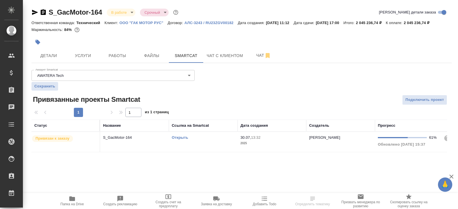
click at [181, 139] on link "Открыть" at bounding box center [180, 137] width 16 height 4
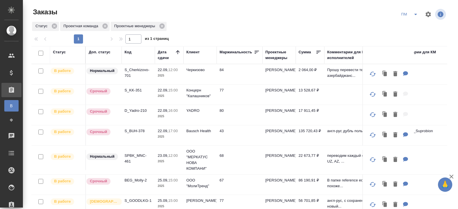
click at [417, 14] on icon "split button" at bounding box center [415, 14] width 3 height 1
click at [413, 23] on li "В работу!" at bounding box center [409, 25] width 29 height 9
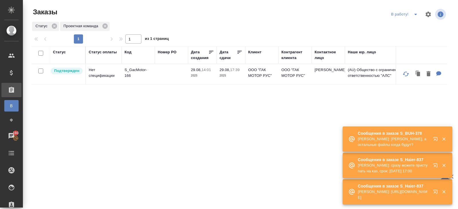
click at [433, 143] on button "button" at bounding box center [437, 140] width 14 height 14
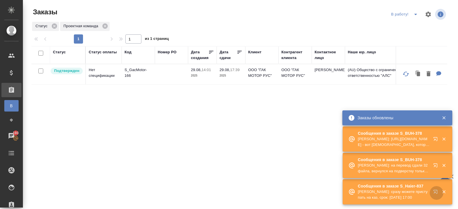
click at [434, 192] on icon "button" at bounding box center [436, 192] width 7 height 7
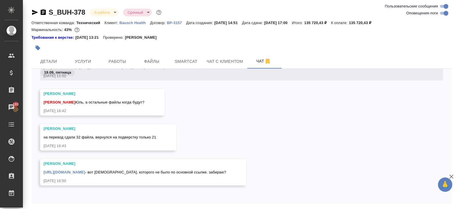
scroll to position [19, 0]
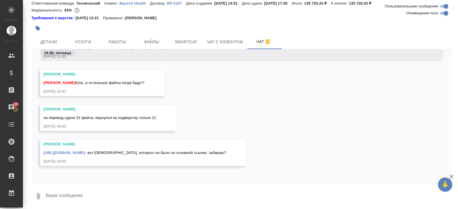
click at [117, 193] on textarea at bounding box center [248, 195] width 406 height 19
type textarea "польский сказано не переводить в тз"
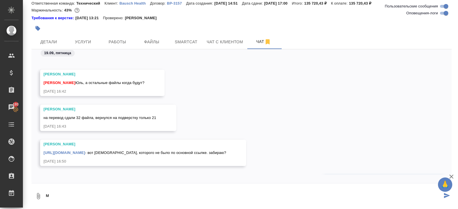
scroll to position [13961, 0]
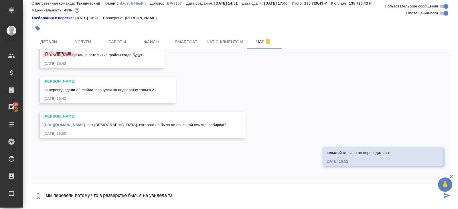
type textarea "мы перевели потому что в разверстке был, я не увидела тз"
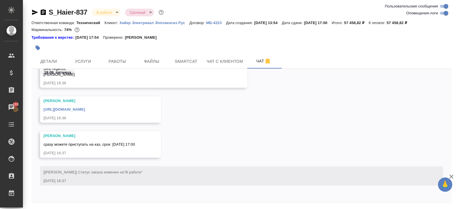
scroll to position [19, 0]
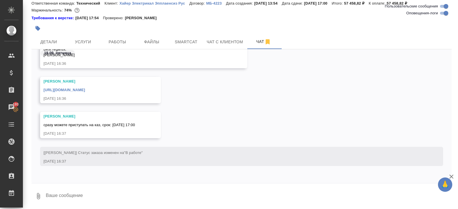
click at [91, 196] on textarea at bounding box center [248, 195] width 406 height 19
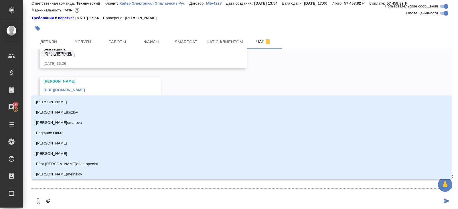
type textarea "@а"
type input "[PERSON_NAME]"
type textarea "@ар"
type input "ар"
type textarea "@арс"
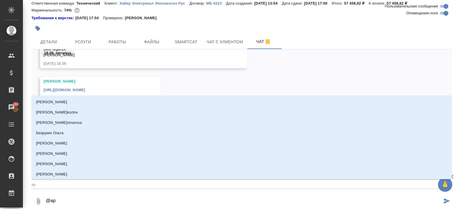
type input "арс"
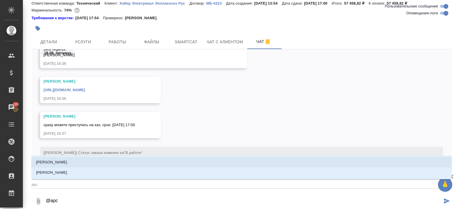
click at [70, 160] on li "[PERSON_NAME]" at bounding box center [241, 162] width 420 height 10
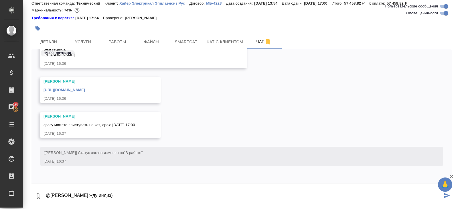
type textarea "@[PERSON_NAME] жду индиз)"
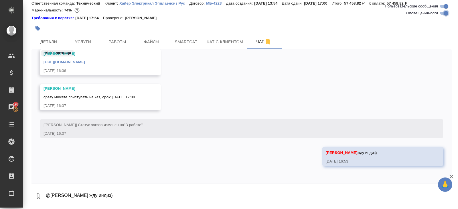
click at [443, 11] on input "Оповещения-логи" at bounding box center [446, 13] width 21 height 7
checkbox input "false"
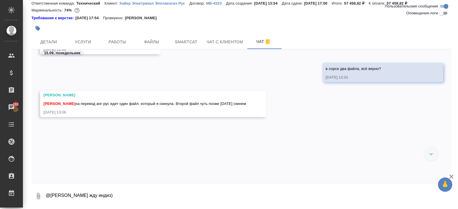
scroll to position [110, 0]
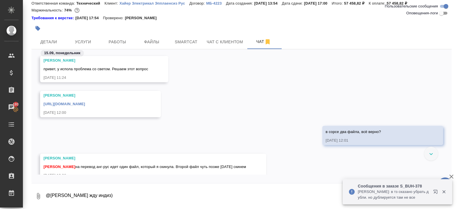
click at [436, 192] on icon "button" at bounding box center [436, 192] width 7 height 7
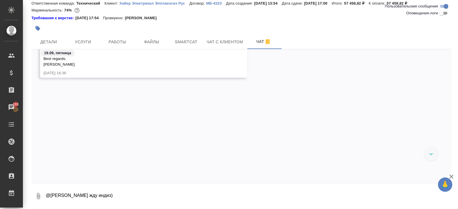
scroll to position [1391, 0]
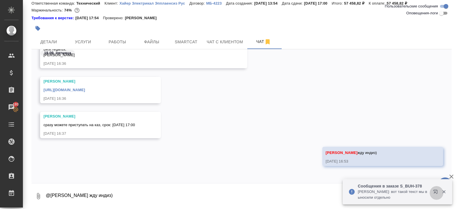
click at [436, 191] on icon "button" at bounding box center [436, 192] width 7 height 7
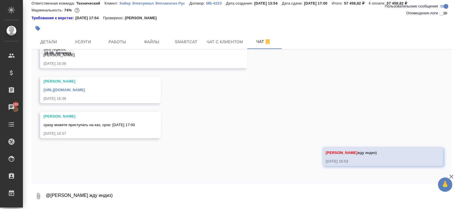
scroll to position [0, 0]
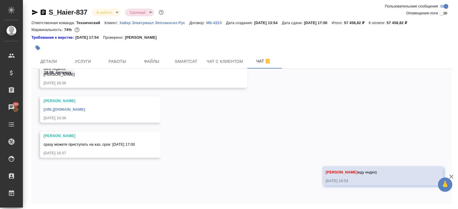
click at [34, 10] on icon "button" at bounding box center [34, 12] width 7 height 7
click at [192, 67] on button "Smartcat" at bounding box center [186, 61] width 34 height 14
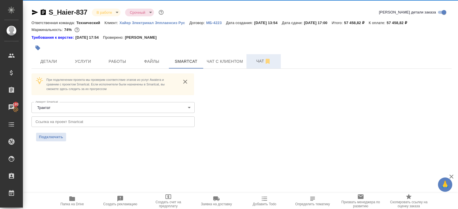
click at [257, 64] on span "Чат" at bounding box center [263, 61] width 27 height 7
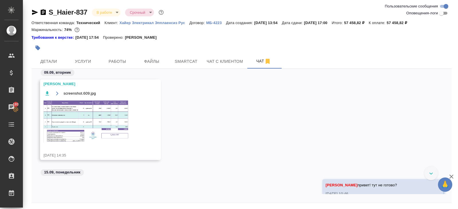
click at [104, 115] on img at bounding box center [87, 121] width 86 height 43
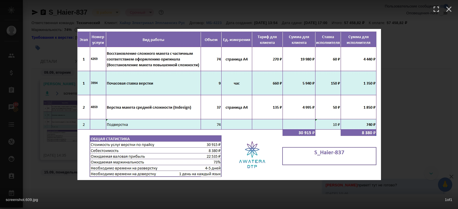
click at [45, 136] on div "screenshot.609.jpg 1 of 1" at bounding box center [229, 104] width 458 height 209
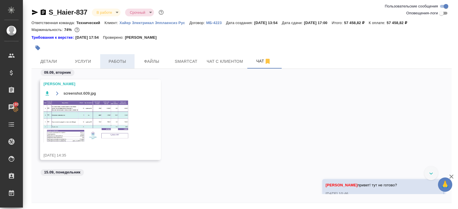
click at [107, 59] on span "Работы" at bounding box center [117, 61] width 27 height 7
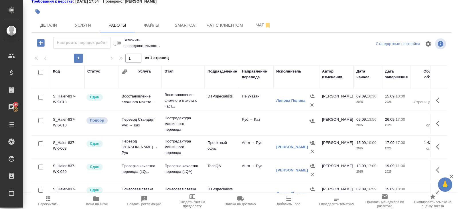
scroll to position [53, 0]
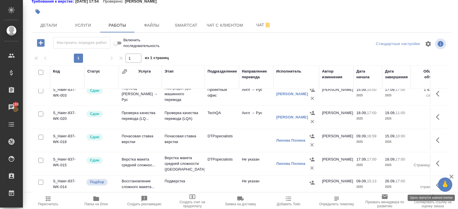
click at [436, 184] on icon "button" at bounding box center [439, 184] width 7 height 7
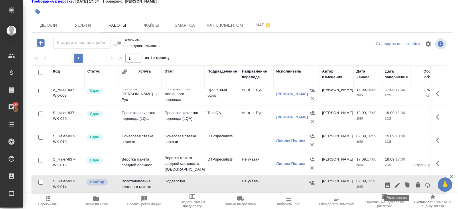
click at [398, 184] on icon "button" at bounding box center [397, 184] width 7 height 7
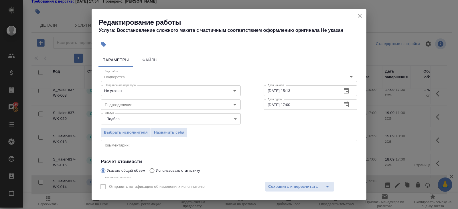
click at [348, 104] on icon "button" at bounding box center [346, 104] width 7 height 7
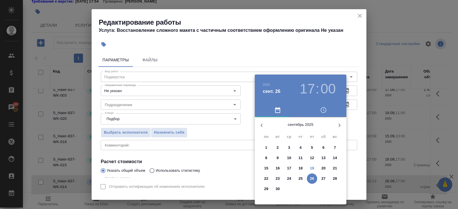
click at [301, 177] on p "25" at bounding box center [301, 178] width 4 height 6
type input "25.09.2025 17:00"
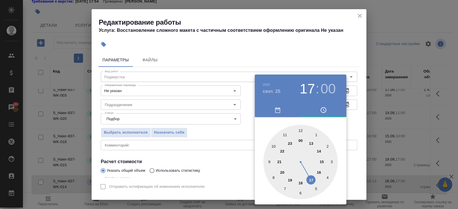
click at [361, 114] on div at bounding box center [229, 104] width 458 height 209
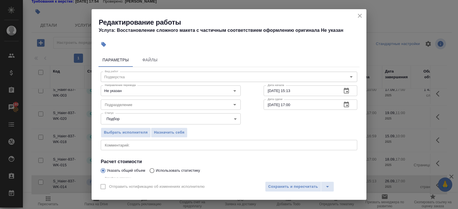
click at [346, 91] on icon "button" at bounding box center [346, 90] width 7 height 7
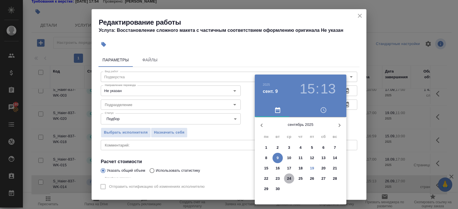
click at [288, 177] on p "24" at bounding box center [289, 178] width 4 height 6
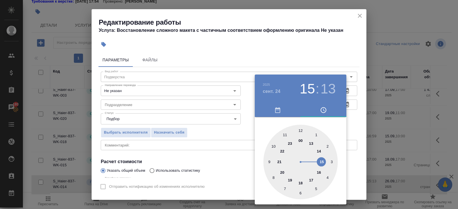
click at [311, 180] on div at bounding box center [300, 162] width 74 height 74
type input "24.09.2025 17:00"
click at [301, 131] on div at bounding box center [300, 162] width 74 height 74
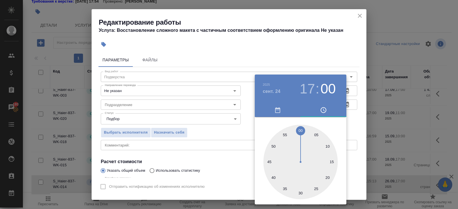
click at [225, 125] on div at bounding box center [229, 104] width 458 height 209
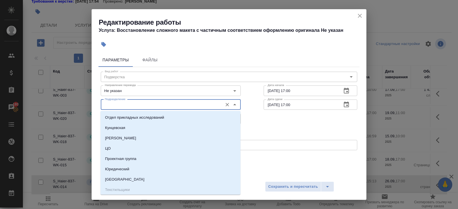
click at [177, 102] on input "Подразделение" at bounding box center [160, 104] width 117 height 7
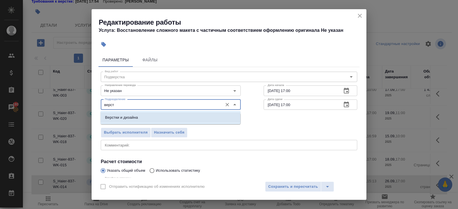
click at [145, 116] on li "Верстки и дизайна" at bounding box center [170, 117] width 140 height 10
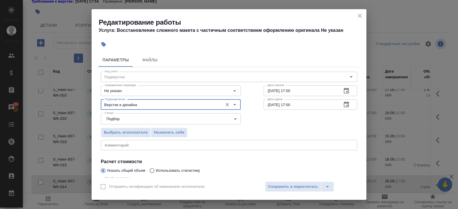
scroll to position [61, 0]
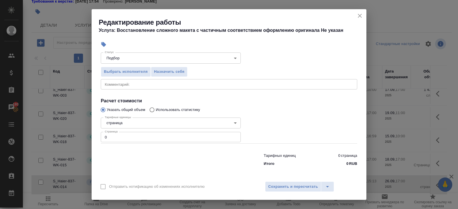
type input "Верстки и дизайна"
click at [129, 139] on input "0" at bounding box center [171, 137] width 140 height 10
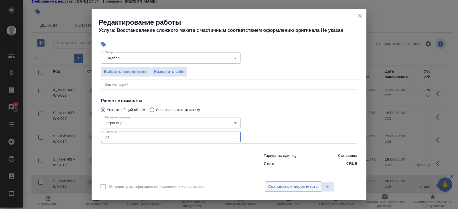
type input "74"
click at [276, 185] on span "Сохранить и пересчитать" at bounding box center [293, 186] width 50 height 7
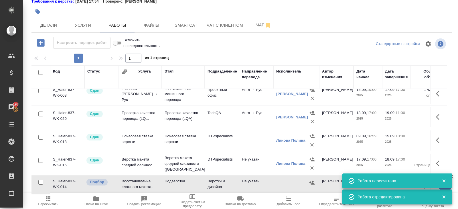
click at [444, 179] on icon "button" at bounding box center [443, 180] width 5 height 5
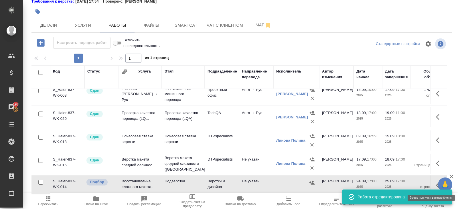
click at [435, 184] on button "button" at bounding box center [440, 185] width 14 height 14
click at [397, 183] on icon "button" at bounding box center [397, 184] width 5 height 5
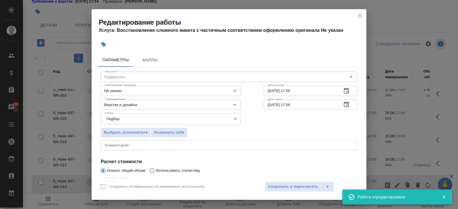
click at [114, 146] on textarea at bounding box center [229, 145] width 248 height 4
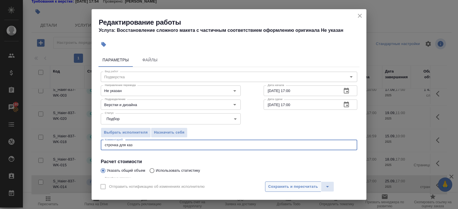
type textarea "строчка для каз"
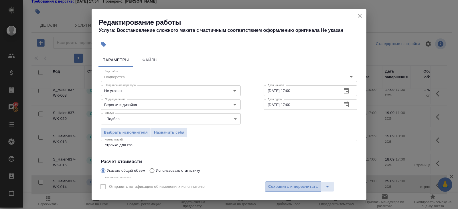
click at [281, 186] on span "Сохранить и пересчитать" at bounding box center [293, 186] width 50 height 7
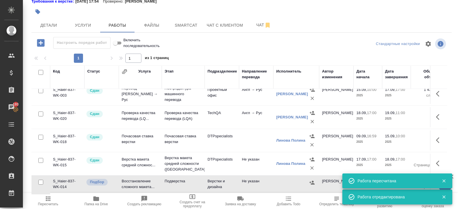
click at [445, 181] on icon "button" at bounding box center [443, 180] width 5 height 5
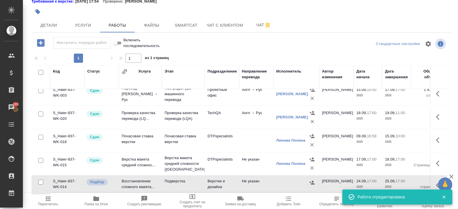
click at [442, 196] on icon "button" at bounding box center [443, 196] width 5 height 5
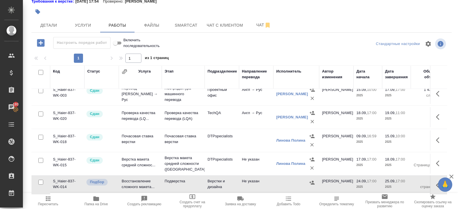
scroll to position [0, 0]
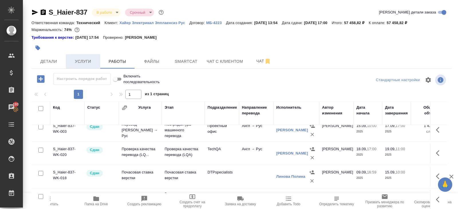
click at [76, 61] on span "Услуги" at bounding box center [82, 61] width 27 height 7
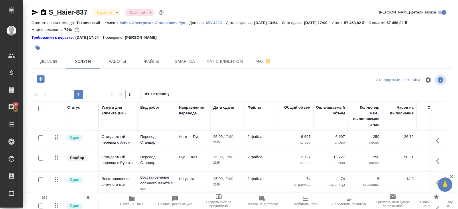
click at [40, 109] on input "checkbox" at bounding box center [40, 108] width 5 height 5
checkbox input "true"
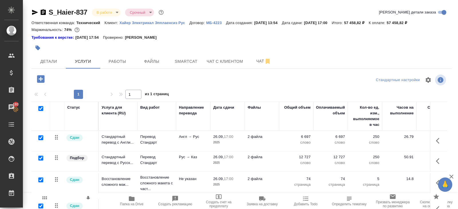
checkbox input "true"
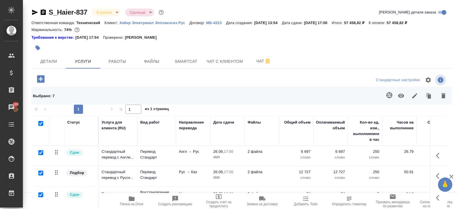
click at [414, 99] on button "button" at bounding box center [415, 95] width 14 height 15
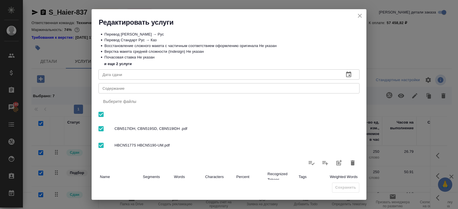
click at [345, 74] on icon "button" at bounding box center [348, 74] width 7 height 7
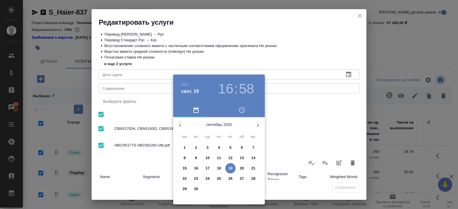
click at [359, 16] on div at bounding box center [229, 104] width 458 height 209
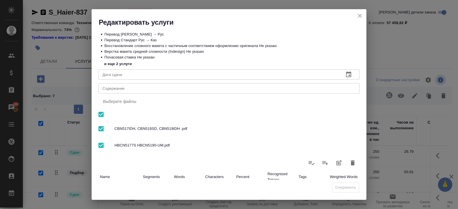
click at [359, 16] on icon "close" at bounding box center [360, 16] width 4 height 4
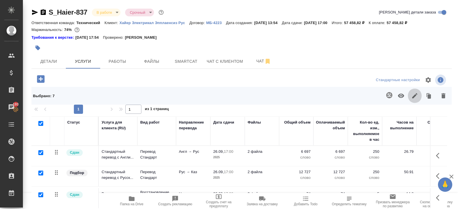
click at [413, 93] on icon "button" at bounding box center [414, 95] width 7 height 7
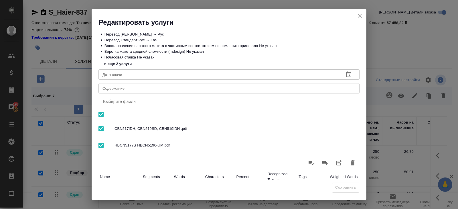
click at [349, 73] on icon "button" at bounding box center [348, 74] width 5 height 6
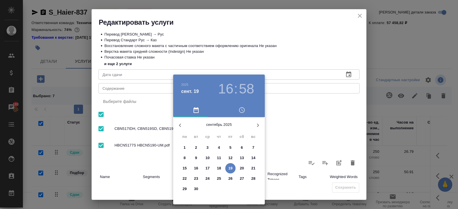
click at [229, 178] on p "26" at bounding box center [230, 178] width 4 height 6
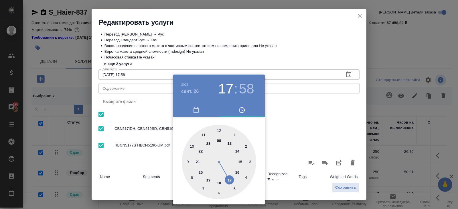
click at [228, 179] on div at bounding box center [219, 162] width 74 height 74
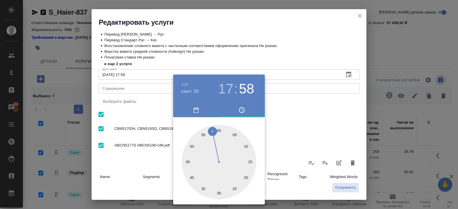
type input "26.09.2025 17:00"
click at [219, 130] on div at bounding box center [219, 162] width 74 height 74
click at [350, 190] on div at bounding box center [229, 104] width 458 height 209
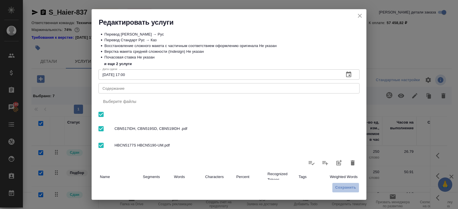
click at [350, 190] on span "Сохранить" at bounding box center [345, 187] width 21 height 7
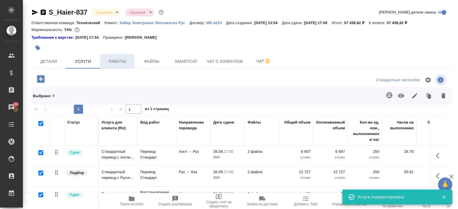
click at [119, 62] on span "Работы" at bounding box center [117, 61] width 27 height 7
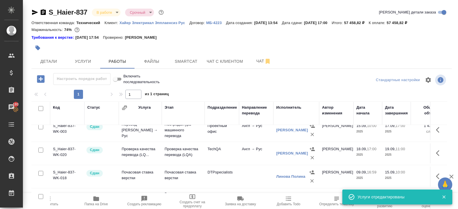
scroll to position [36, 0]
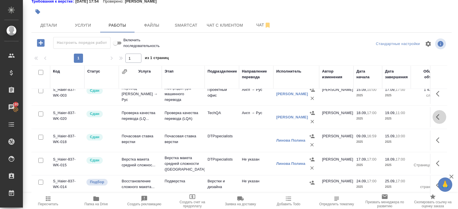
click at [437, 116] on icon "button" at bounding box center [437, 117] width 3 height 6
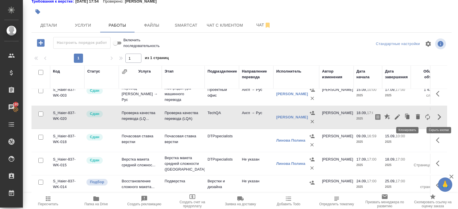
click at [404, 117] on icon "button" at bounding box center [408, 117] width 8 height 8
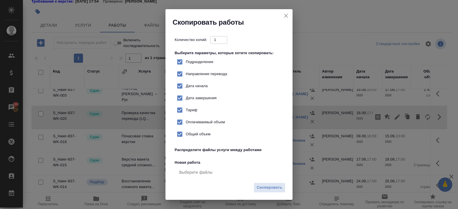
checkbox input "true"
click at [273, 186] on span "Скопировать" at bounding box center [269, 187] width 25 height 7
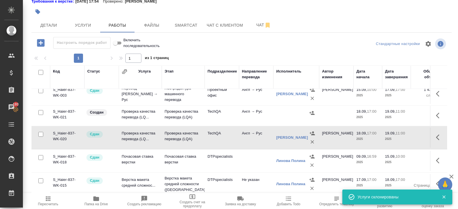
scroll to position [51, 0]
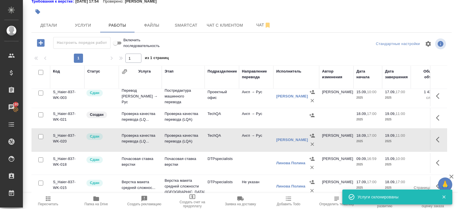
click at [441, 118] on icon "button" at bounding box center [439, 117] width 7 height 7
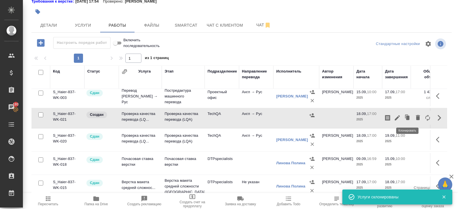
click at [401, 114] on button "button" at bounding box center [397, 118] width 10 height 14
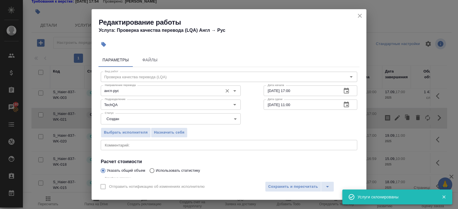
click at [139, 93] on input "англ-рус" at bounding box center [160, 90] width 117 height 7
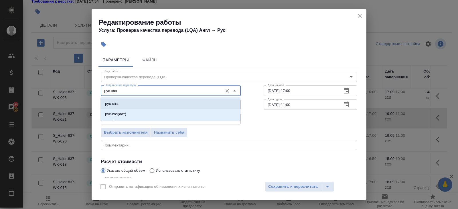
click at [108, 103] on p "рус-каз" at bounding box center [111, 104] width 13 height 6
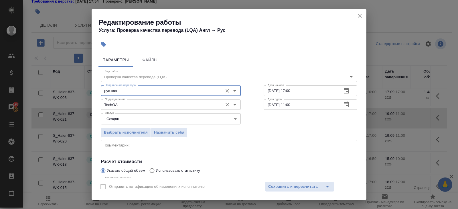
type input "рус-каз"
click at [111, 104] on input "TechQA" at bounding box center [160, 104] width 117 height 7
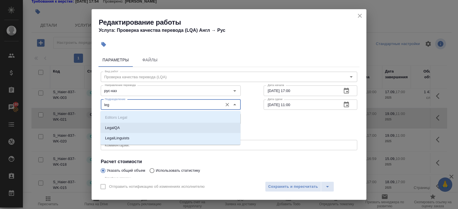
click at [111, 125] on li "LegalQA" at bounding box center [170, 128] width 140 height 10
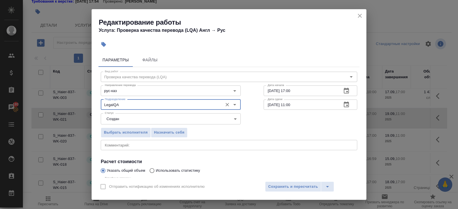
type input "LegalQA"
click at [111, 118] on body "🙏 .cls-1 fill:#fff; AWATERA Belyakova Yulia Клиенты Спецификации Заказы 193 Чат…" at bounding box center [229, 104] width 458 height 209
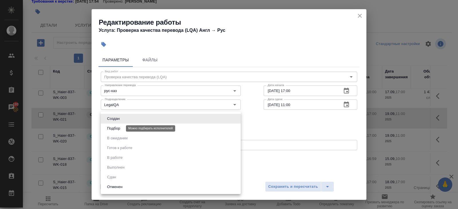
click at [111, 131] on button "Подбор" at bounding box center [113, 128] width 17 height 6
type input "recruiting"
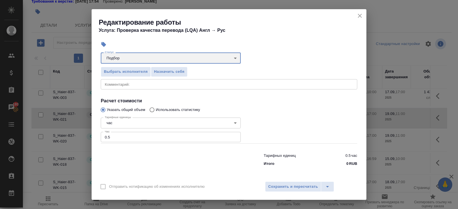
scroll to position [0, 0]
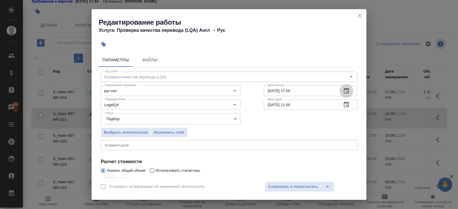
click at [349, 87] on icon "button" at bounding box center [346, 90] width 7 height 7
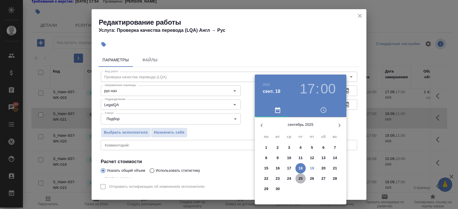
click at [301, 176] on p "25" at bounding box center [301, 178] width 4 height 6
type input "25.09.2025 17:00"
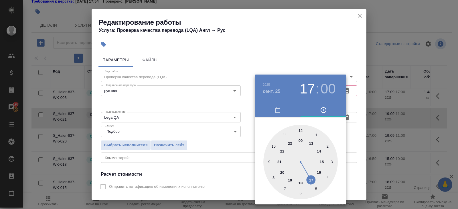
click at [350, 137] on div at bounding box center [229, 104] width 458 height 209
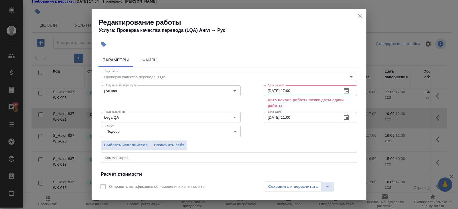
click at [348, 118] on icon "button" at bounding box center [346, 117] width 7 height 7
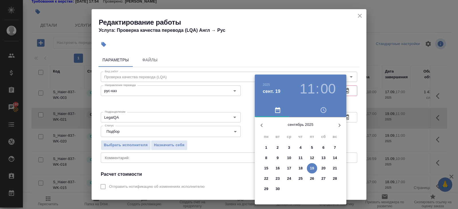
click at [312, 179] on p "26" at bounding box center [312, 178] width 4 height 6
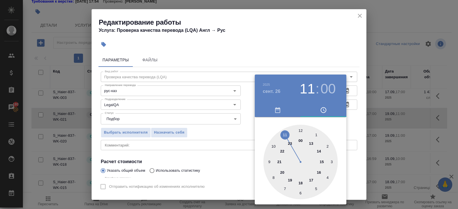
type input "26.09.2025 13:00"
click at [311, 143] on div at bounding box center [300, 162] width 74 height 74
click at [241, 145] on div at bounding box center [229, 104] width 458 height 209
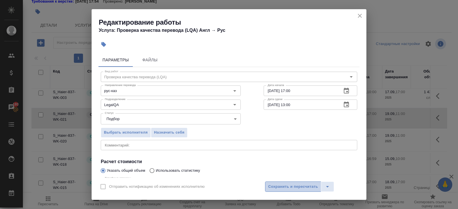
click at [274, 187] on span "Сохранить и пересчитать" at bounding box center [293, 186] width 50 height 7
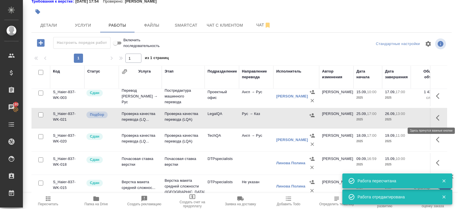
click at [435, 119] on button "button" at bounding box center [440, 118] width 14 height 14
click at [386, 120] on icon "button" at bounding box center [387, 117] width 7 height 7
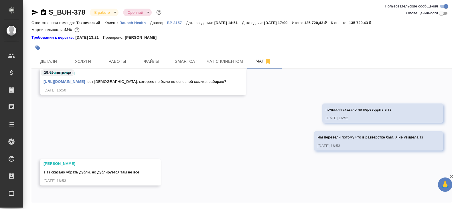
scroll to position [19, 0]
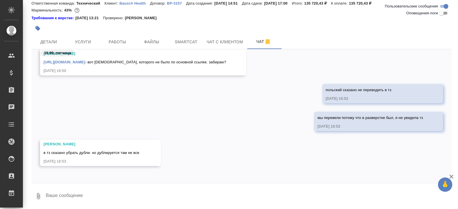
click at [53, 34] on div at bounding box center [171, 28] width 280 height 13
click at [53, 37] on button "Детали" at bounding box center [48, 42] width 34 height 14
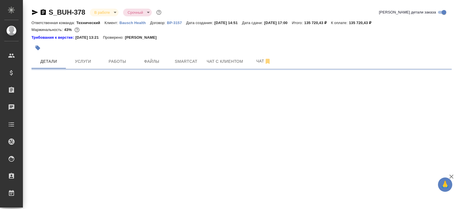
select select "RU"
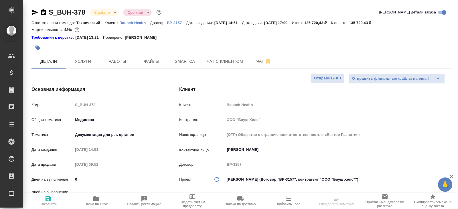
type textarea "x"
click at [258, 55] on button "Чат" at bounding box center [263, 61] width 34 height 14
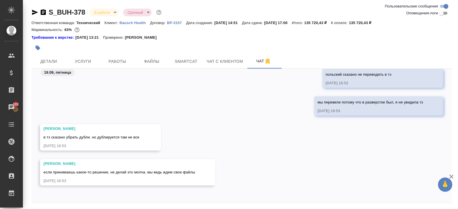
scroll to position [19, 0]
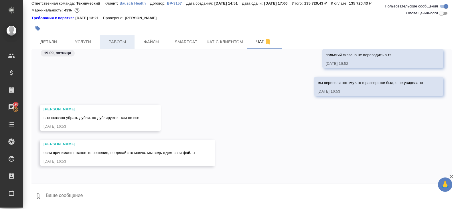
click at [120, 45] on span "Работы" at bounding box center [117, 41] width 27 height 7
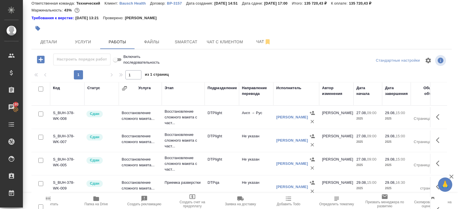
click at [98, 201] on icon "button" at bounding box center [96, 198] width 7 height 7
click at [253, 41] on span "Чат" at bounding box center [263, 41] width 27 height 7
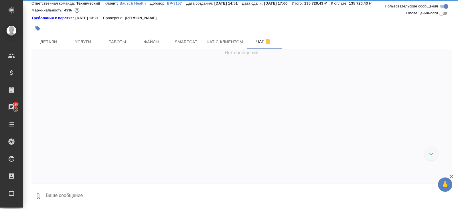
scroll to position [310, 0]
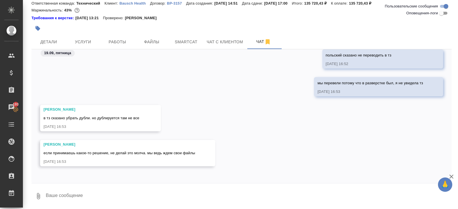
click at [98, 198] on textarea at bounding box center [248, 195] width 406 height 19
paste textarea "https://drive.awatera.com/s/6jLnF7gqndwK48W"
type textarea "отсюда можешь забрать https://drive.awatera.com/s/6jLnF7gqndwK48W"
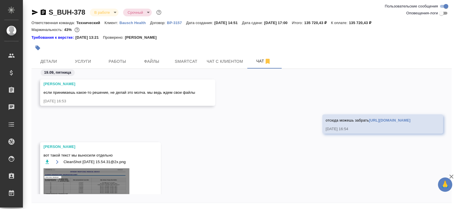
scroll to position [455, 0]
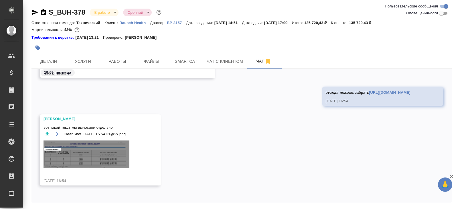
click at [87, 153] on img at bounding box center [87, 153] width 86 height 27
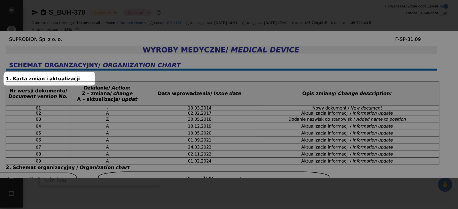
click at [97, 196] on div "CleanShot [DATE] 15.54.31@2x.png 1 of 1" at bounding box center [229, 200] width 458 height 21
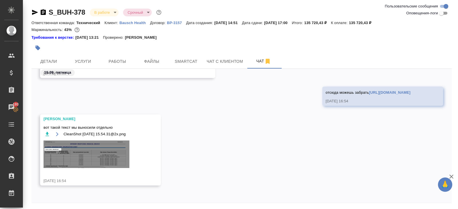
scroll to position [19, 0]
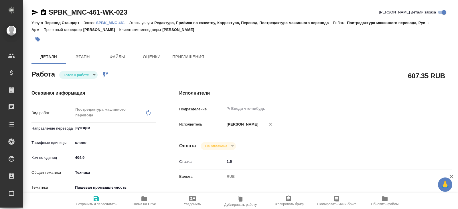
type textarea "x"
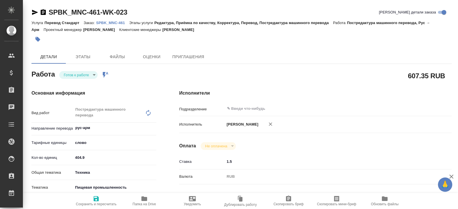
type textarea "x"
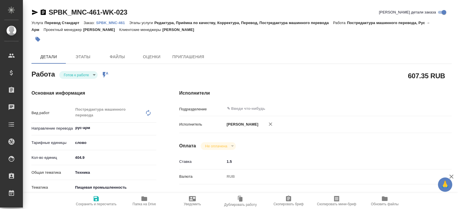
type textarea "x"
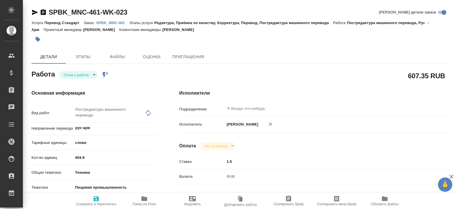
type textarea "x"
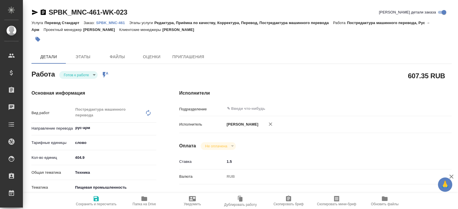
type textarea "x"
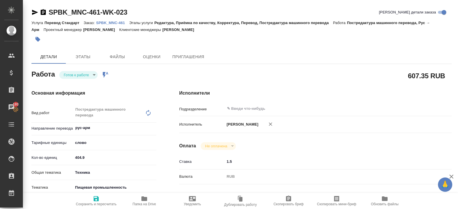
click at [115, 24] on p "SPBK_MNC-461" at bounding box center [112, 23] width 33 height 4
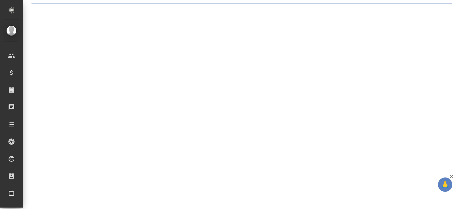
select select "RU"
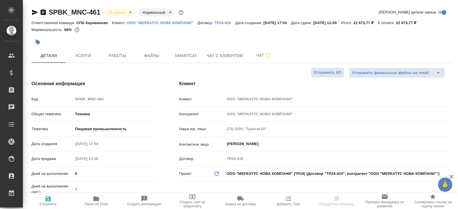
type textarea "x"
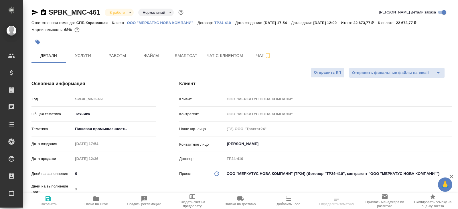
type textarea "x"
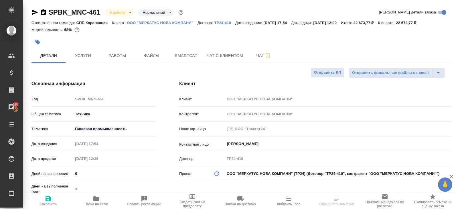
type textarea "x"
click at [204, 54] on button "Чат с клиентом" at bounding box center [224, 55] width 43 height 14
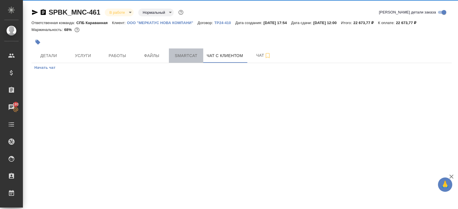
click at [198, 54] on span "Smartcat" at bounding box center [185, 55] width 27 height 7
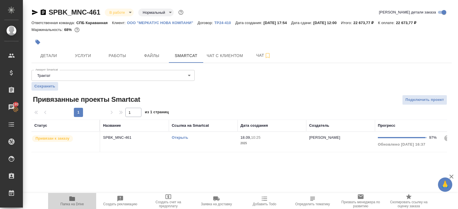
click at [69, 198] on icon "button" at bounding box center [72, 198] width 7 height 7
